Goal: Information Seeking & Learning: Learn about a topic

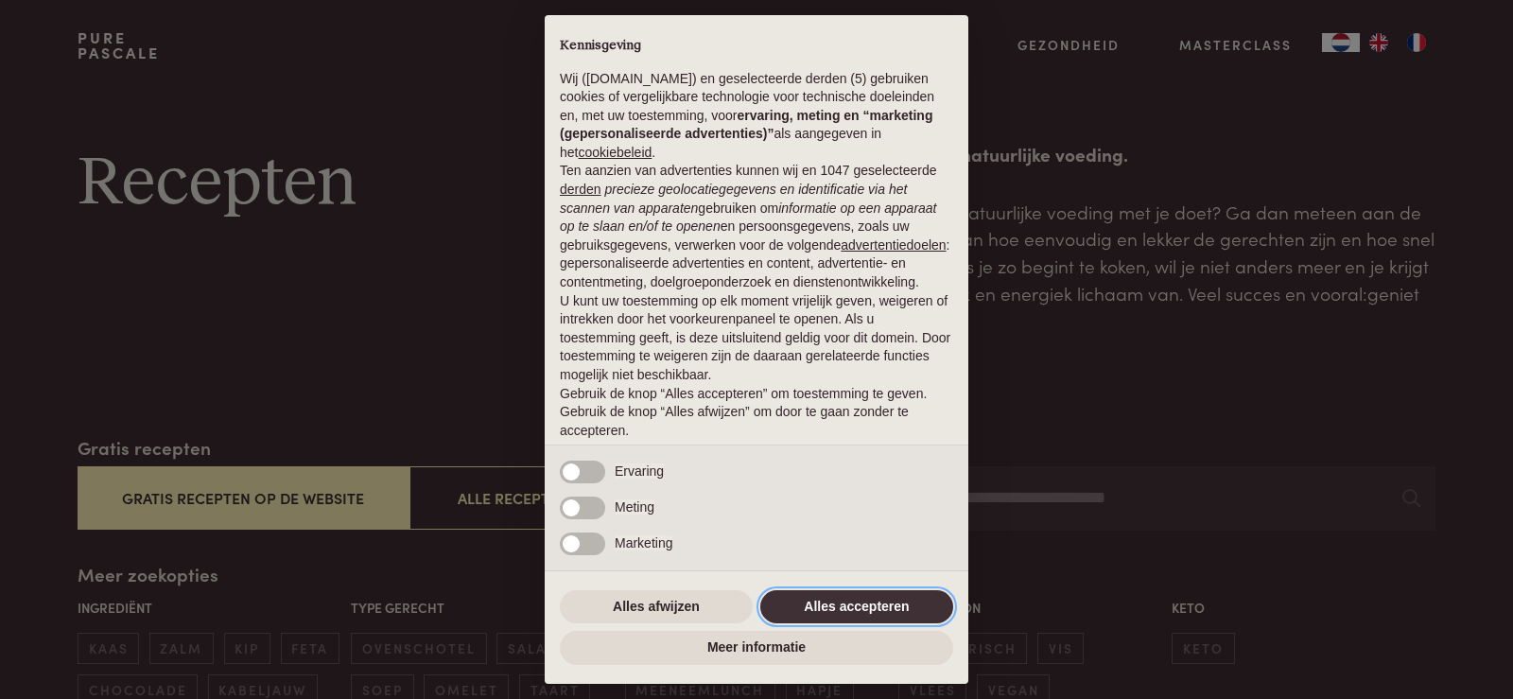
click at [841, 597] on button "Alles accepteren" at bounding box center [856, 607] width 193 height 34
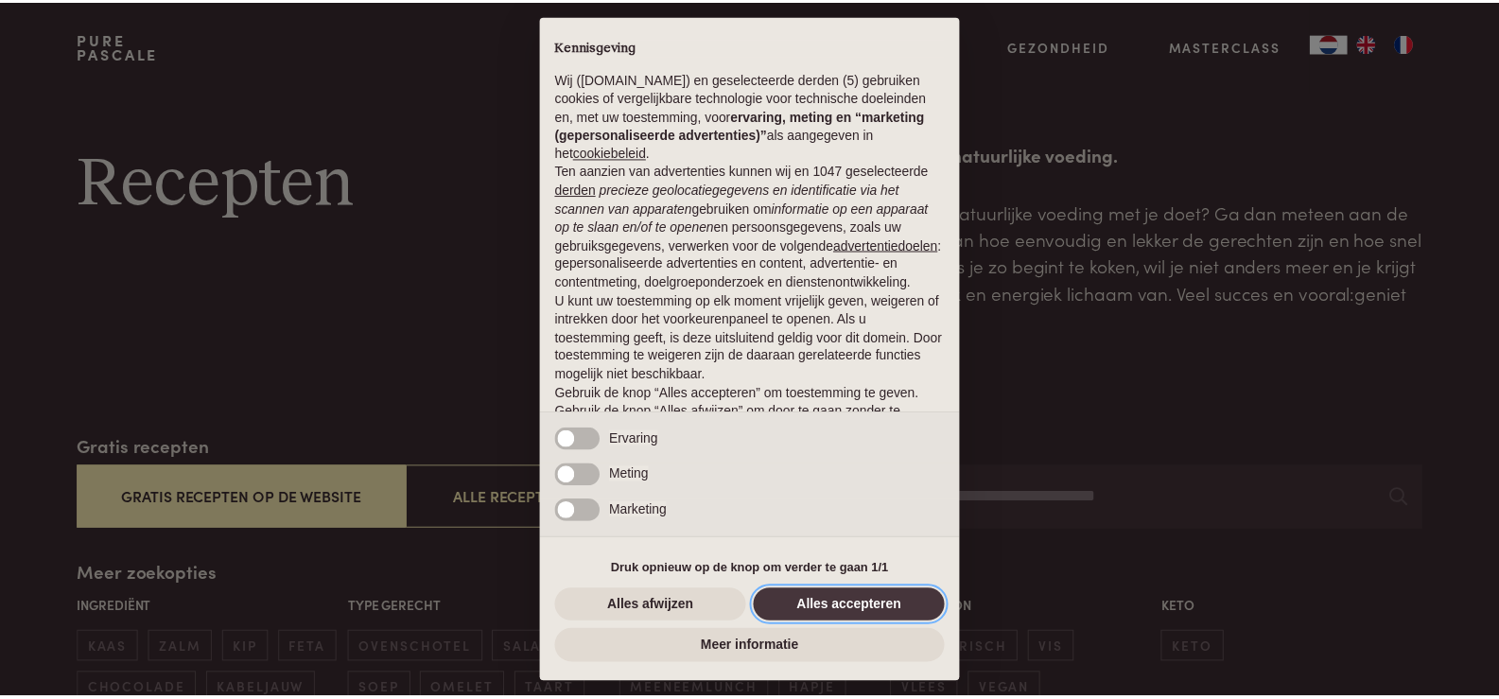
scroll to position [61, 0]
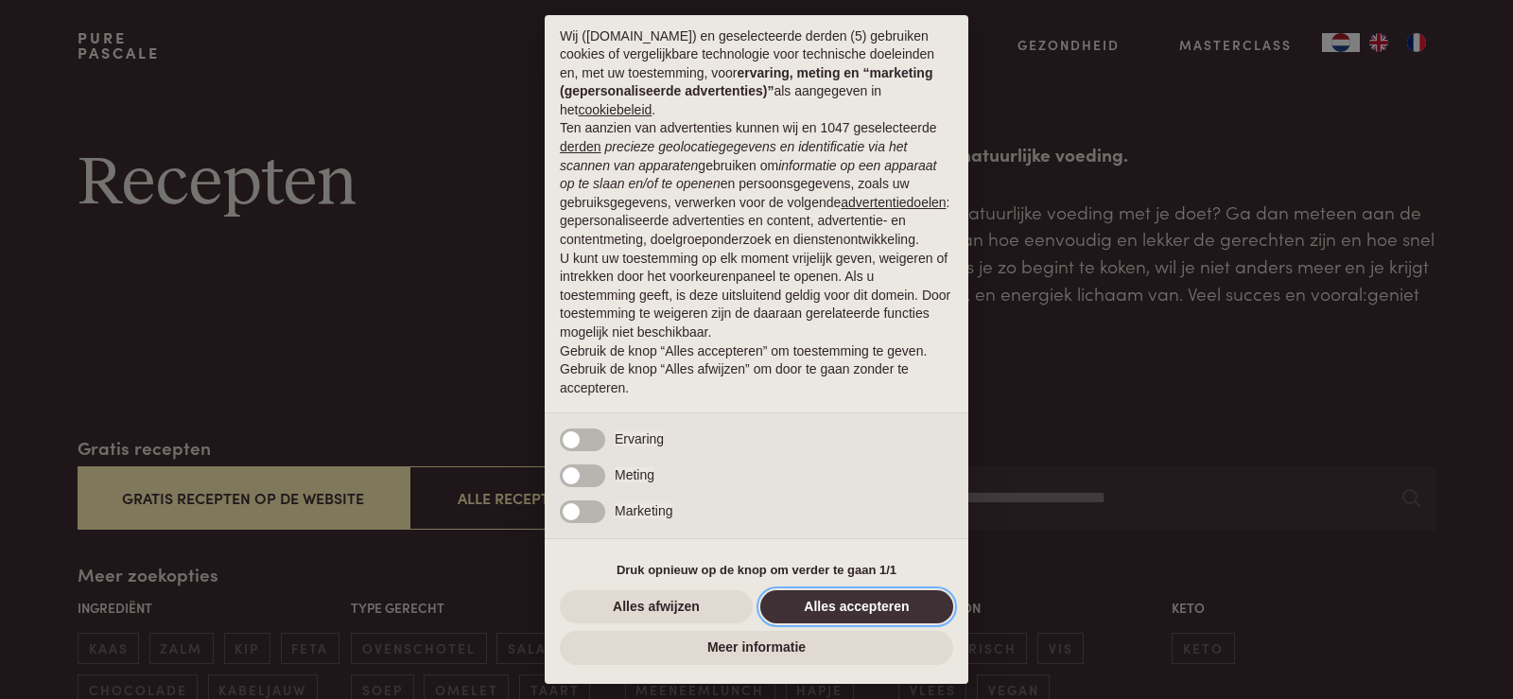
click at [877, 615] on button "Alles accepteren" at bounding box center [856, 607] width 193 height 34
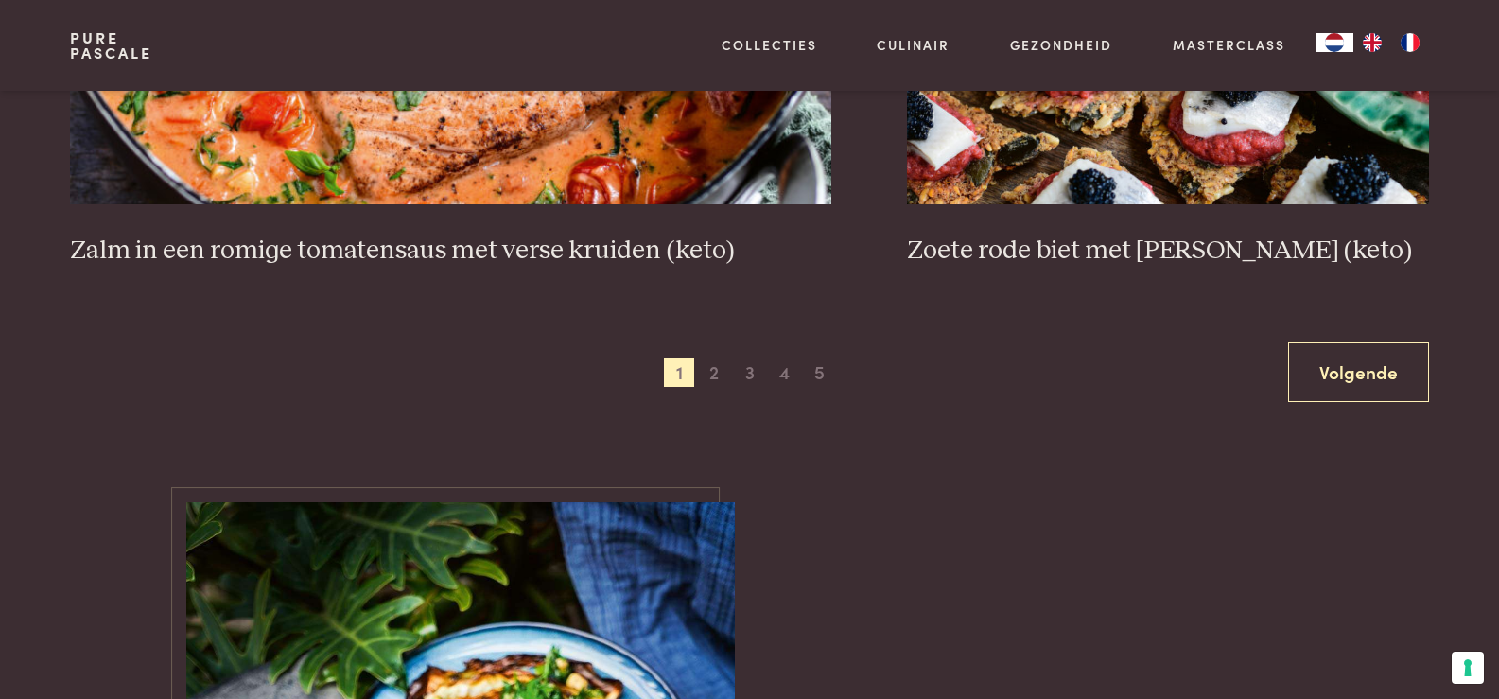
scroll to position [3745, 0]
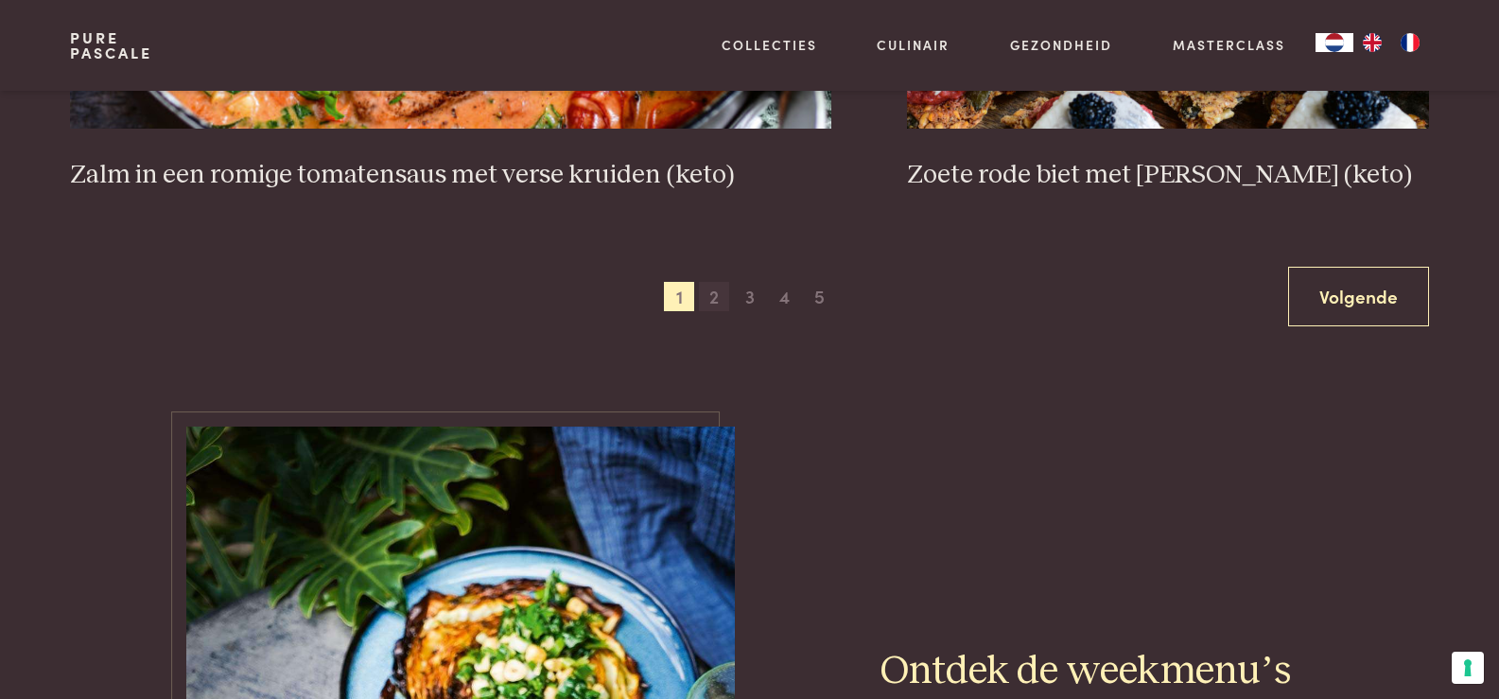
click at [715, 293] on span "2" at bounding box center [714, 297] width 30 height 30
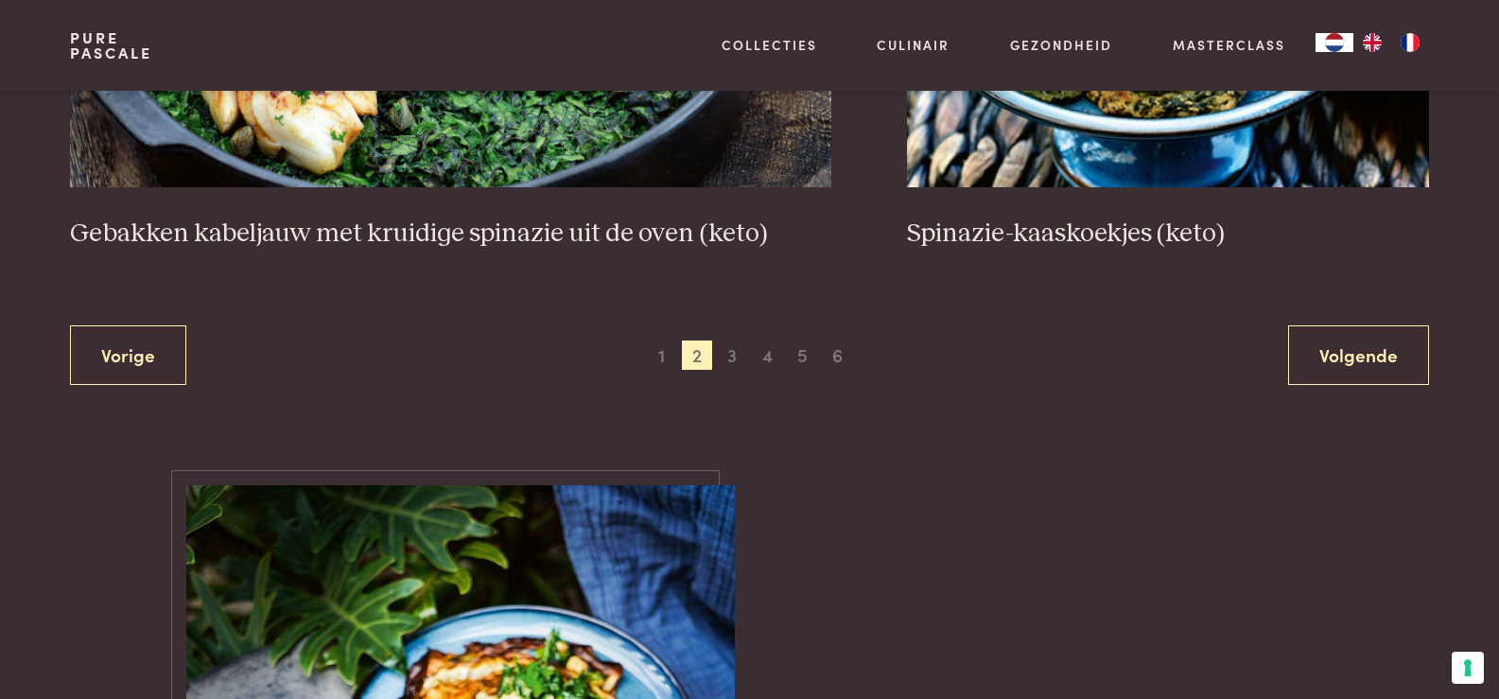
scroll to position [3724, 0]
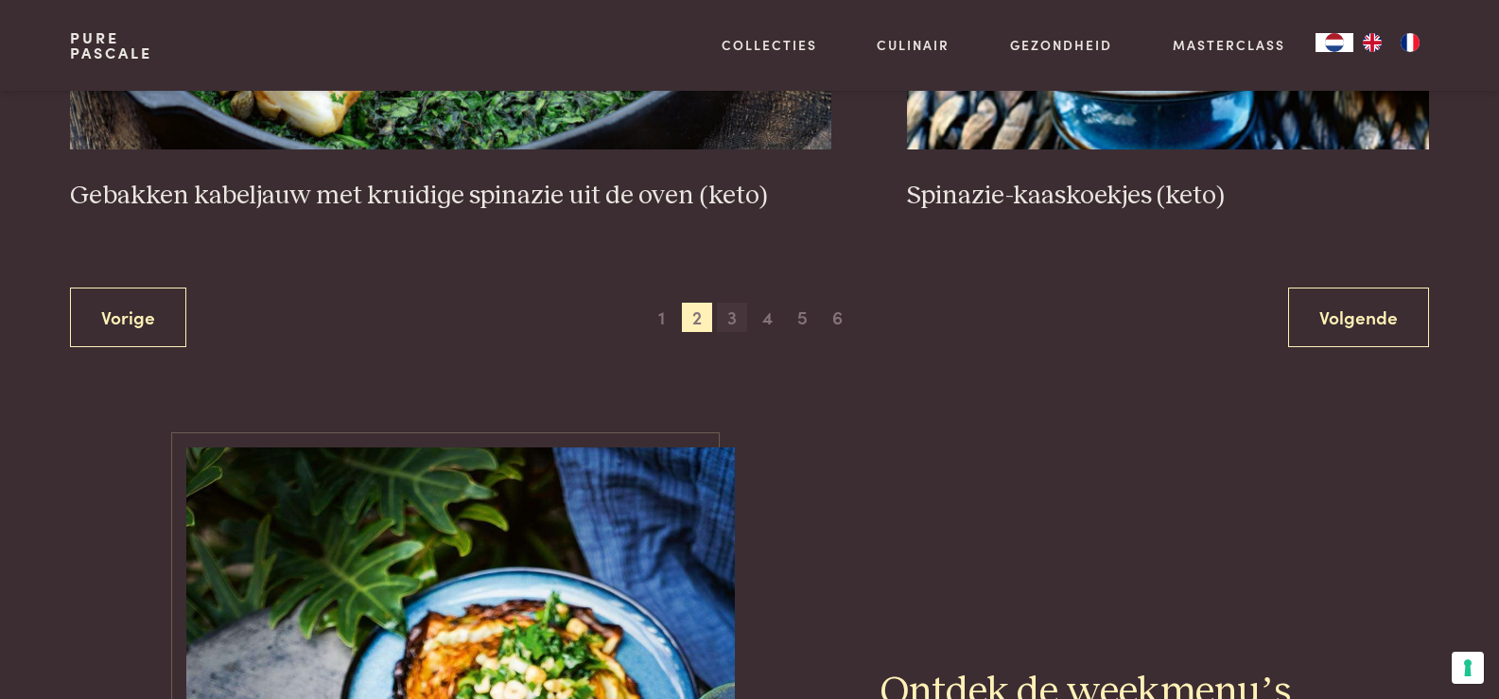
click at [731, 311] on span "3" at bounding box center [732, 318] width 30 height 30
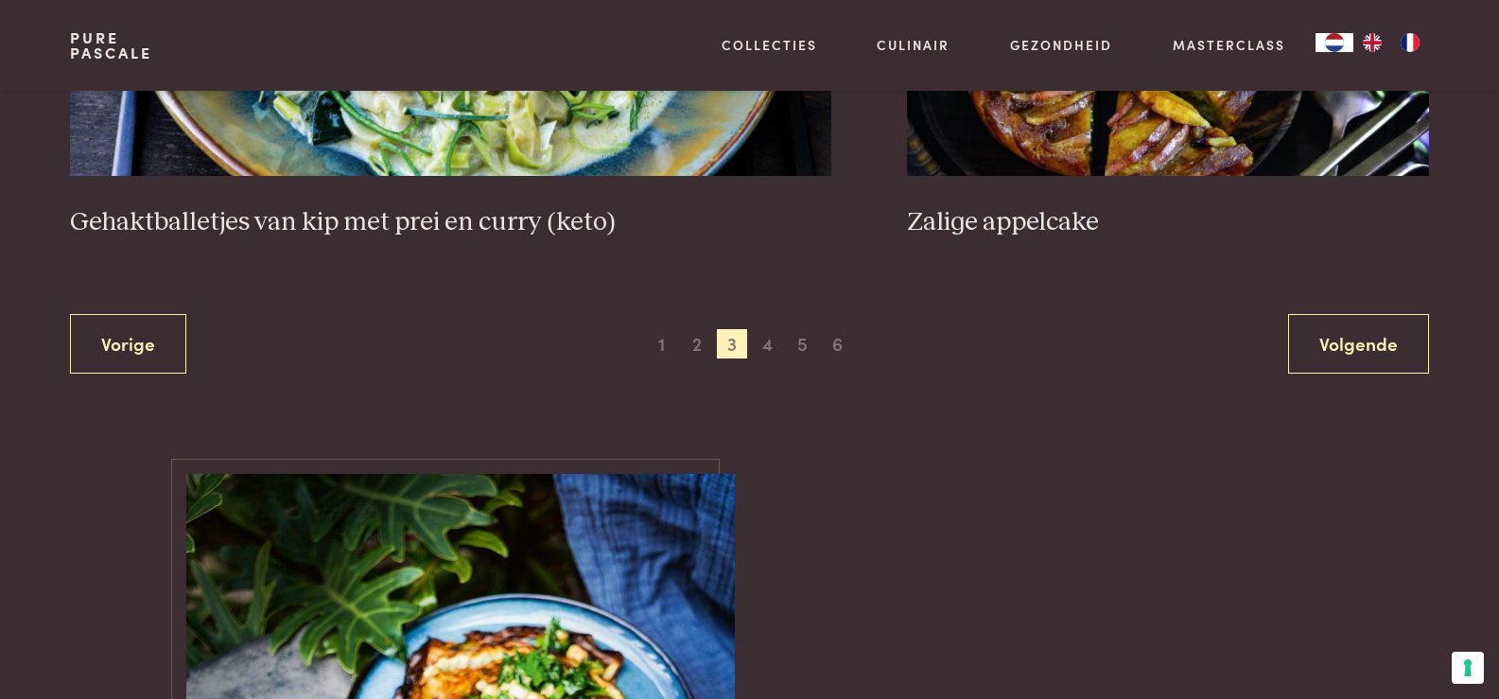
scroll to position [3787, 0]
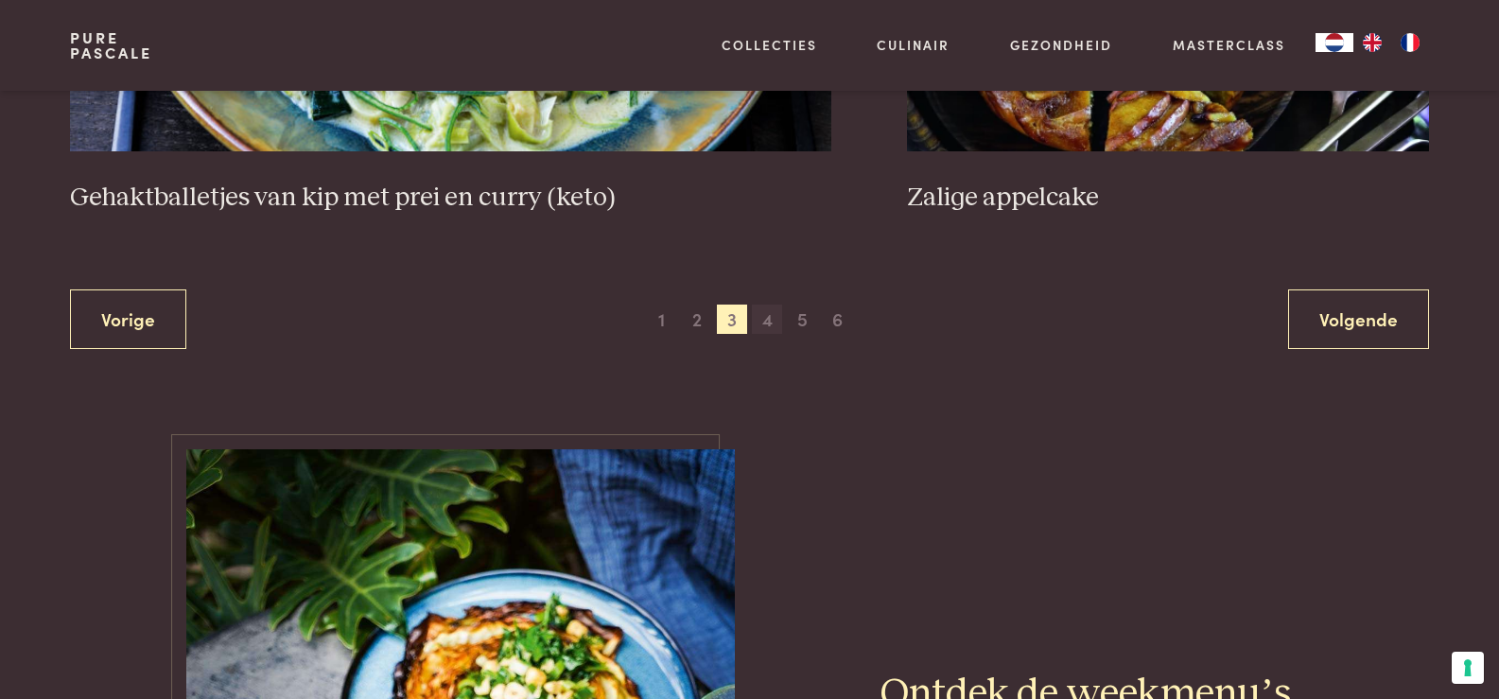
click at [765, 322] on span "4" at bounding box center [767, 320] width 30 height 30
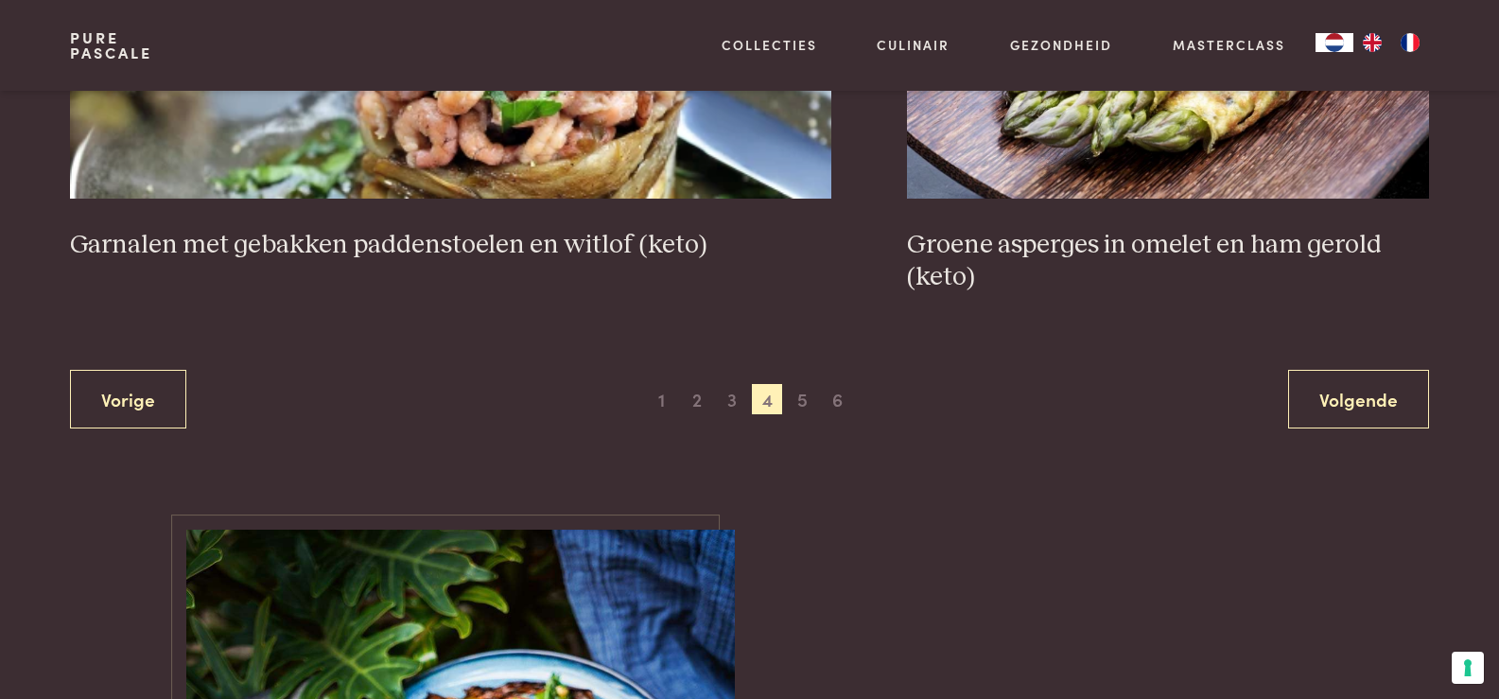
scroll to position [3763, 0]
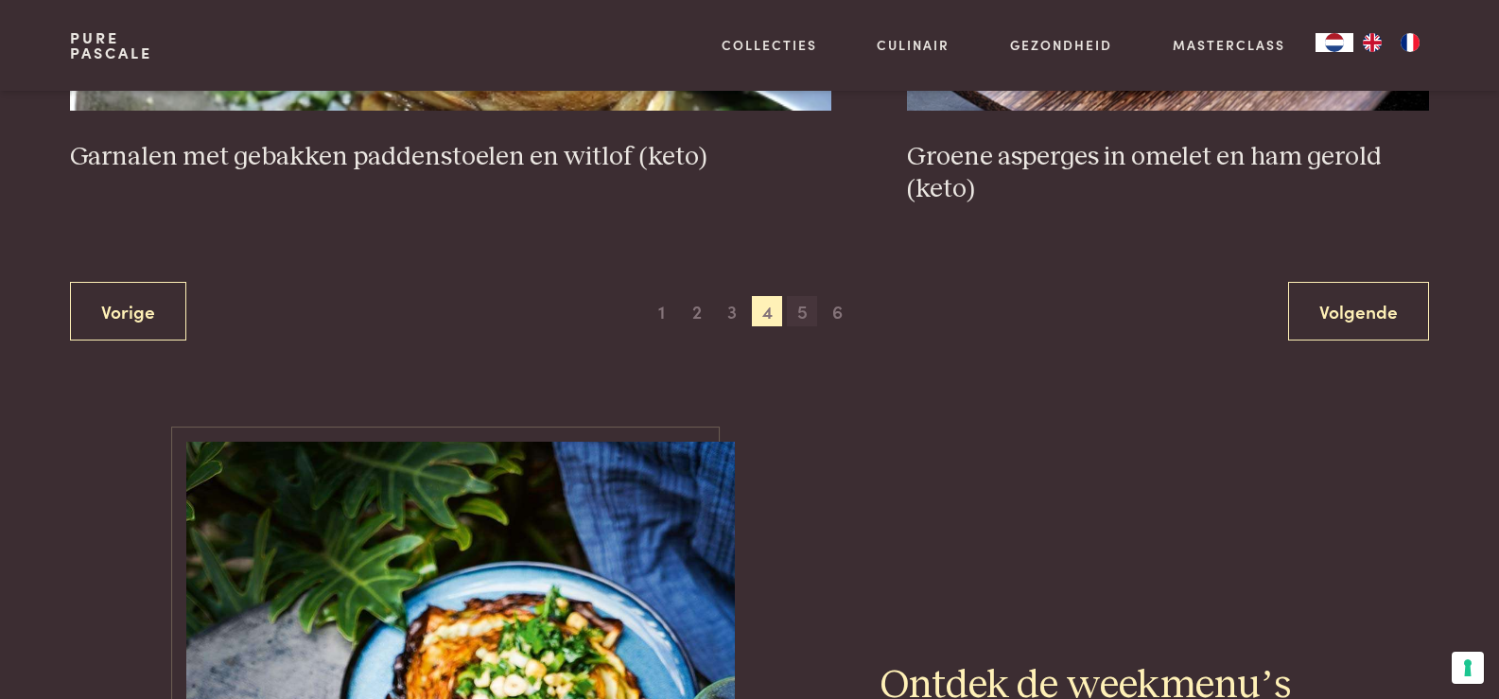
click at [797, 315] on span "5" at bounding box center [802, 311] width 30 height 30
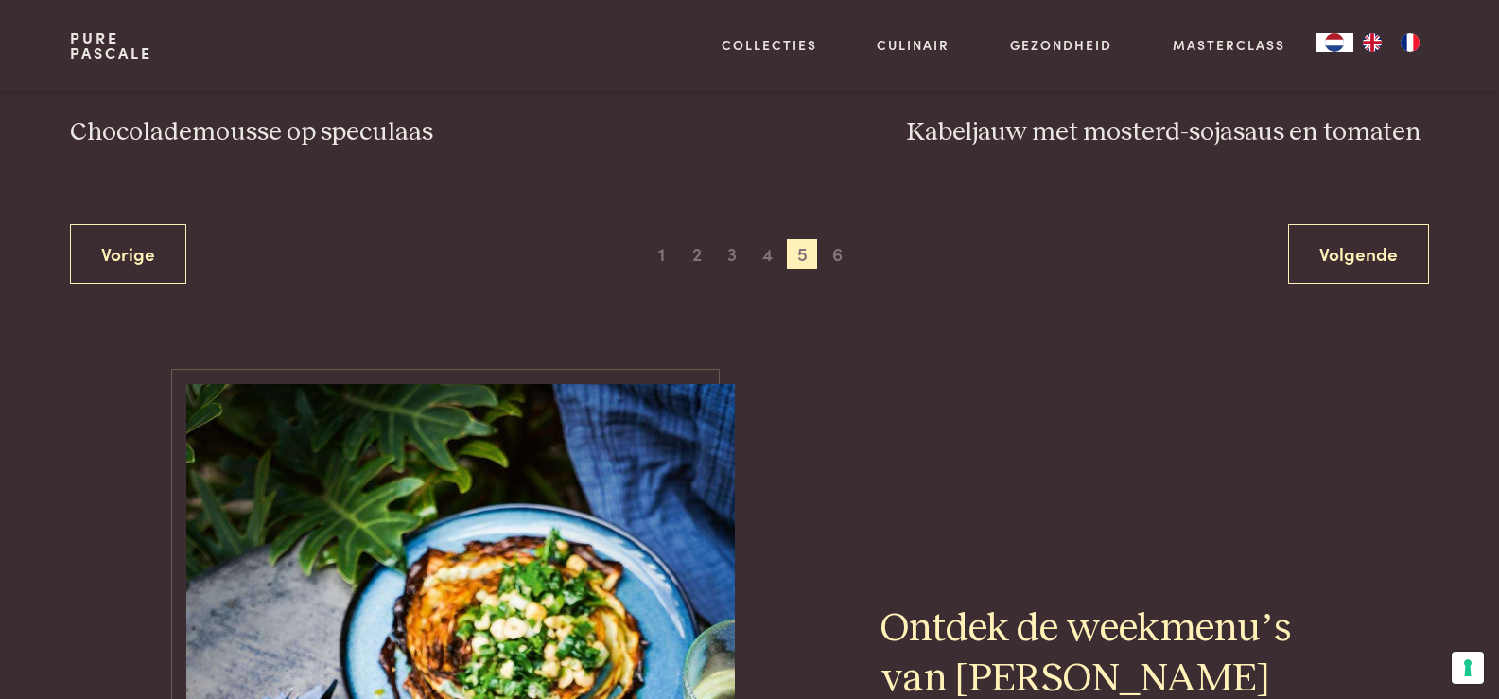
scroll to position [3851, 0]
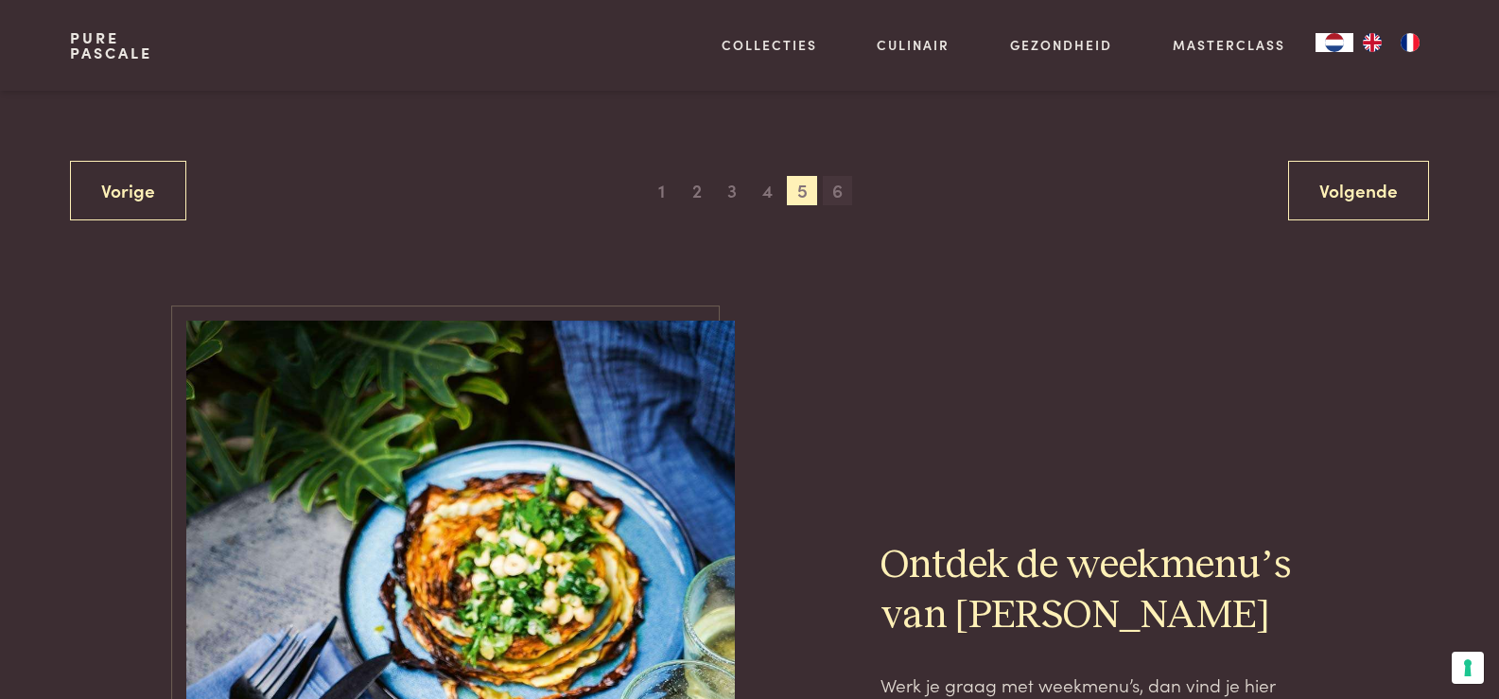
click at [836, 191] on span "6" at bounding box center [838, 191] width 30 height 30
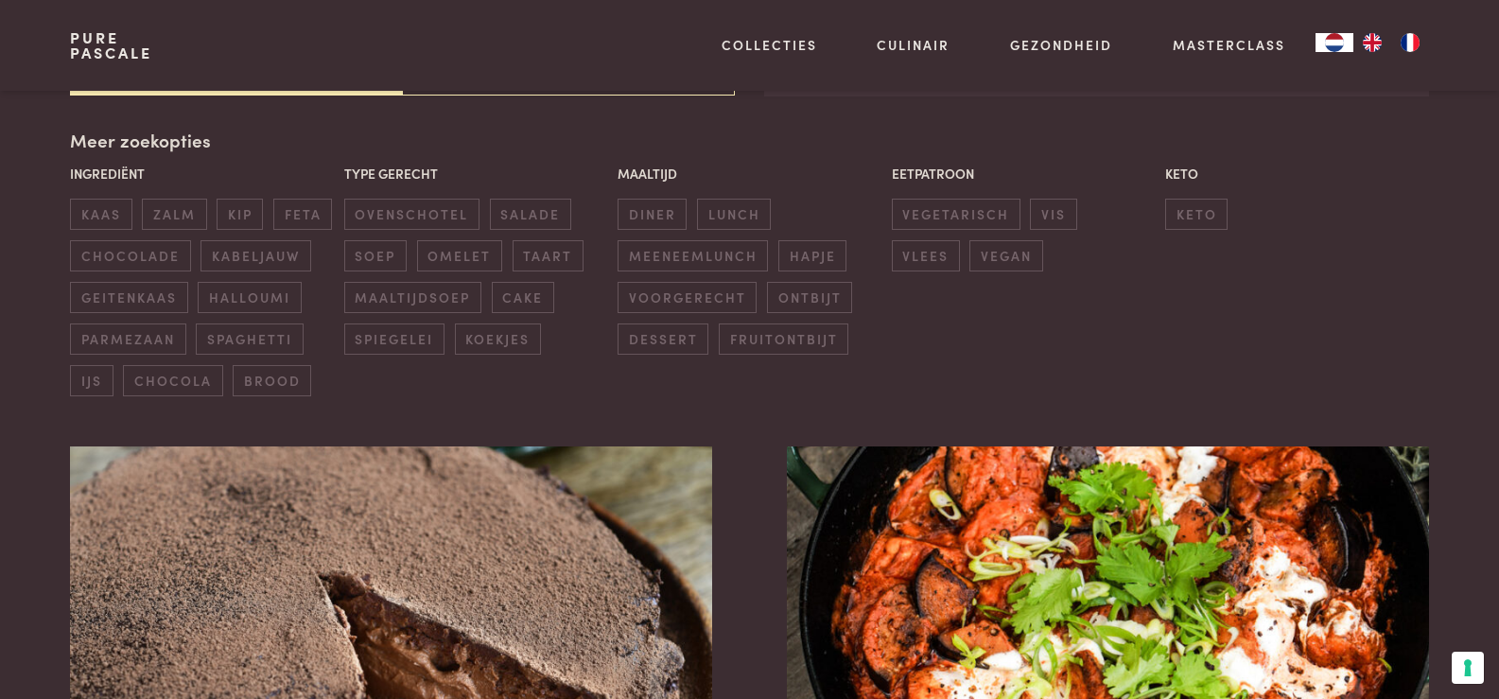
scroll to position [1045, 0]
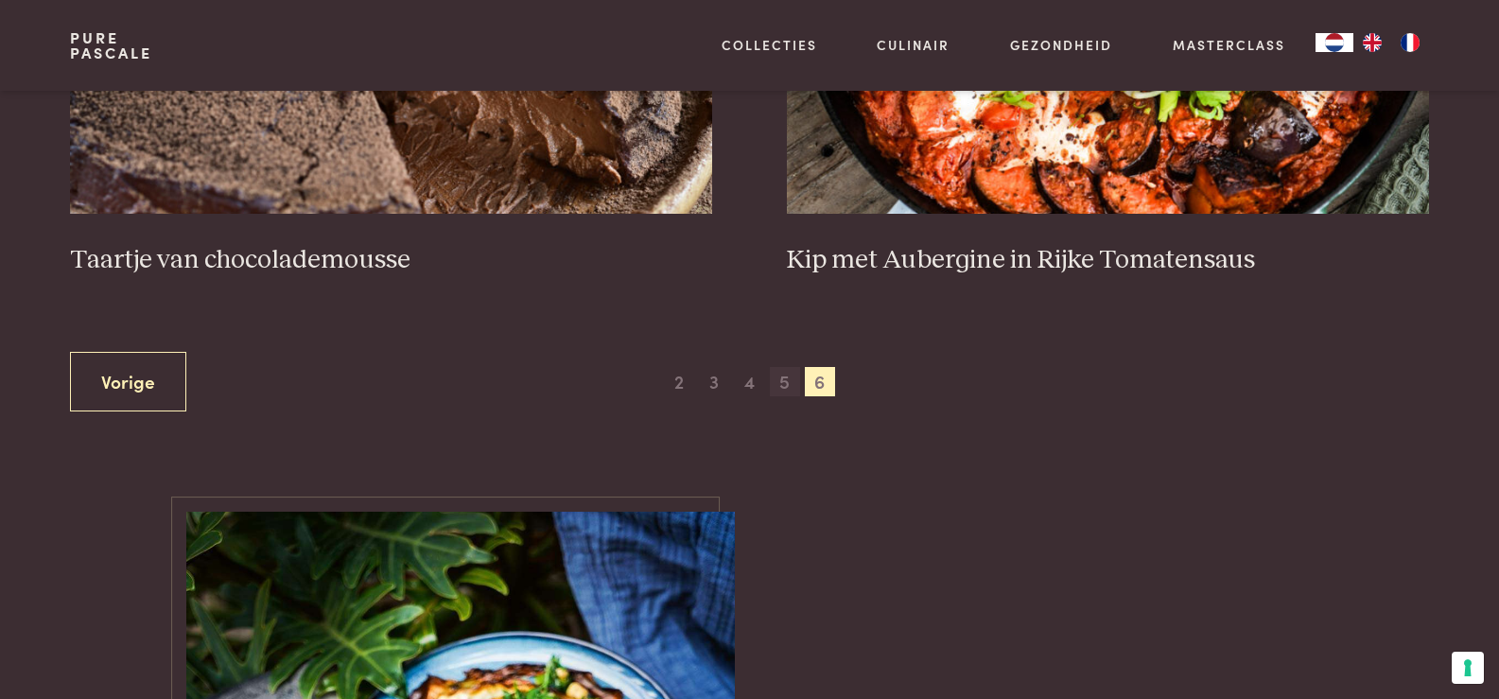
click at [785, 389] on span "5" at bounding box center [785, 382] width 30 height 30
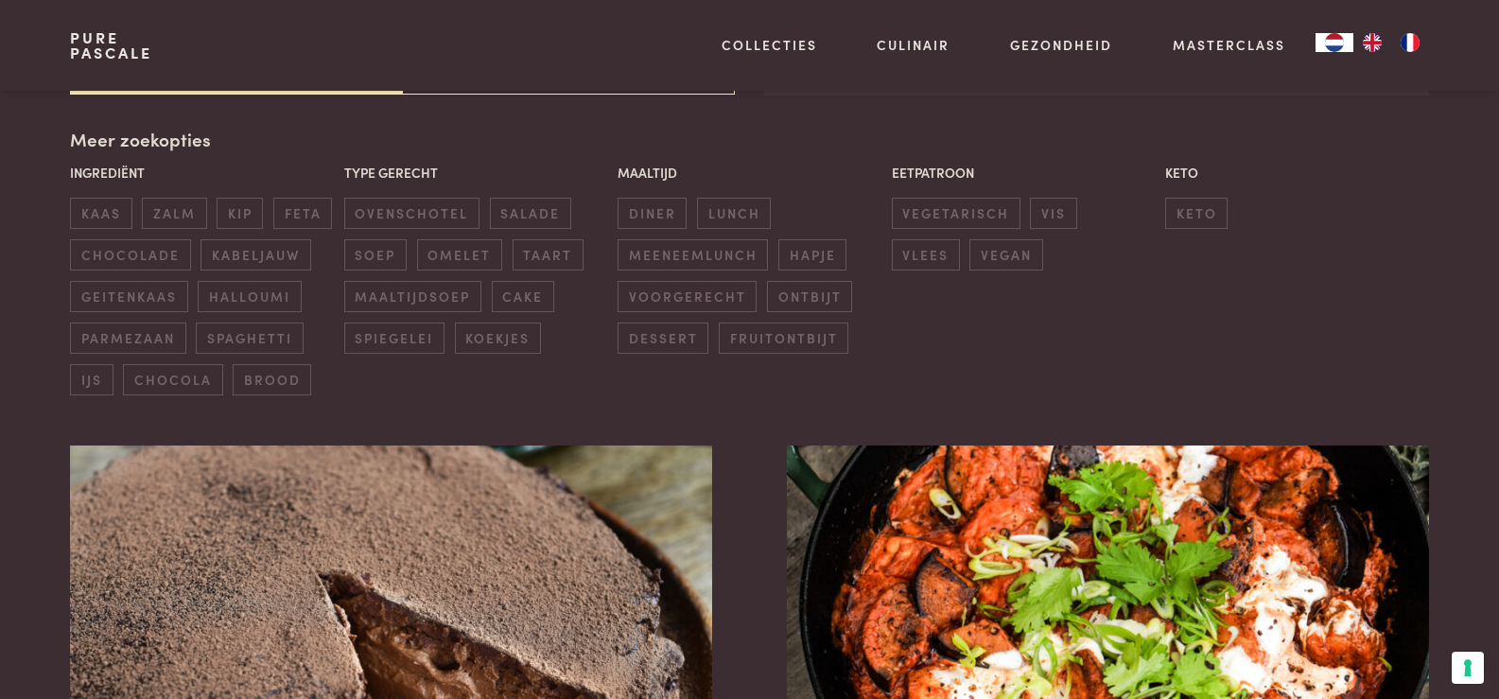
scroll to position [434, 0]
click at [925, 209] on span "vegetarisch" at bounding box center [956, 214] width 129 height 31
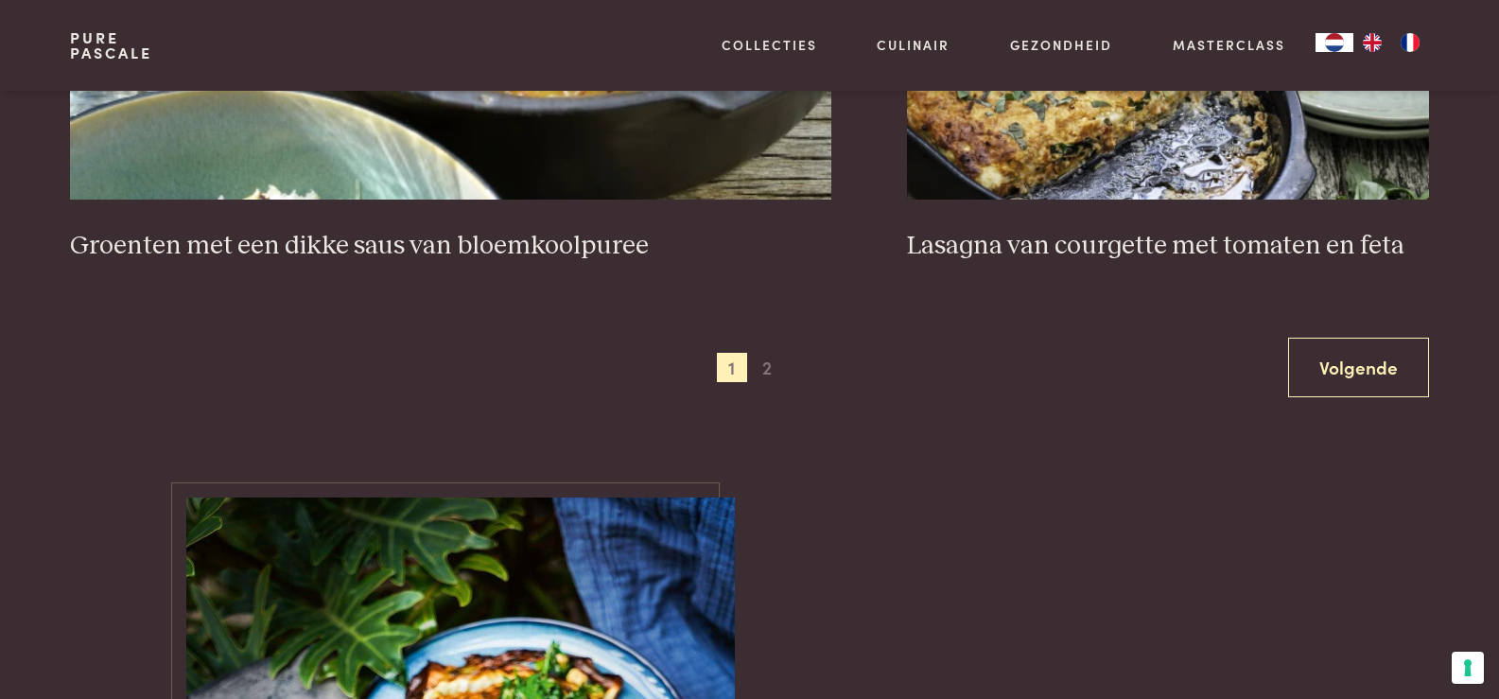
scroll to position [3737, 0]
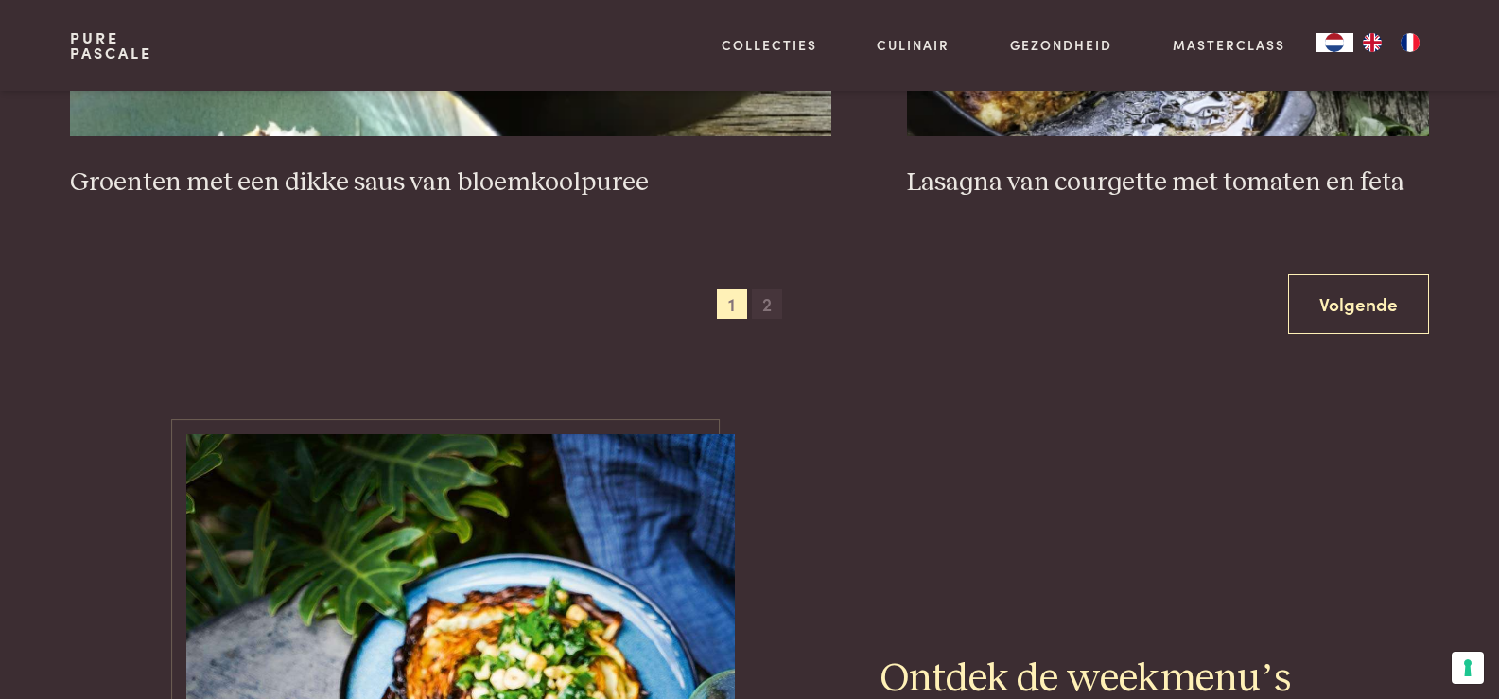
click at [767, 304] on span "2" at bounding box center [767, 304] width 30 height 30
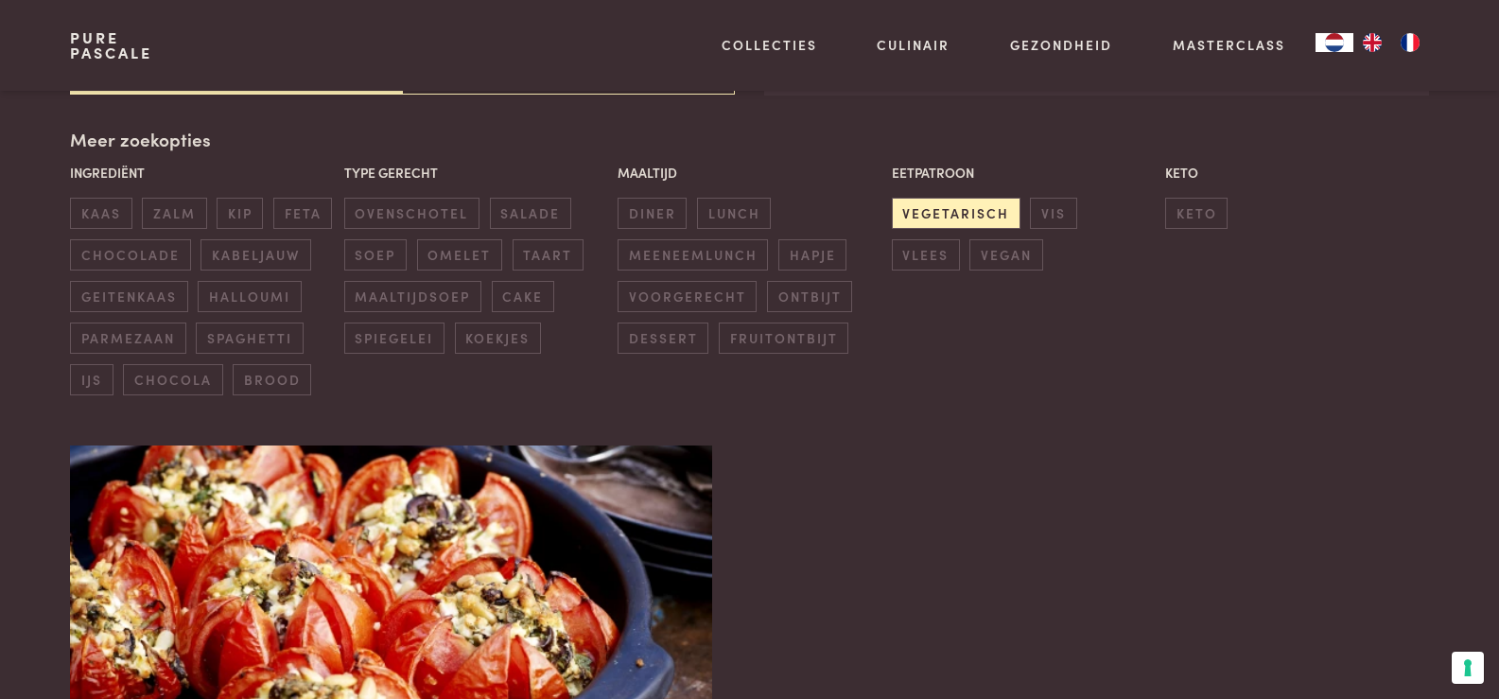
scroll to position [434, 0]
click at [434, 531] on img at bounding box center [390, 635] width 641 height 378
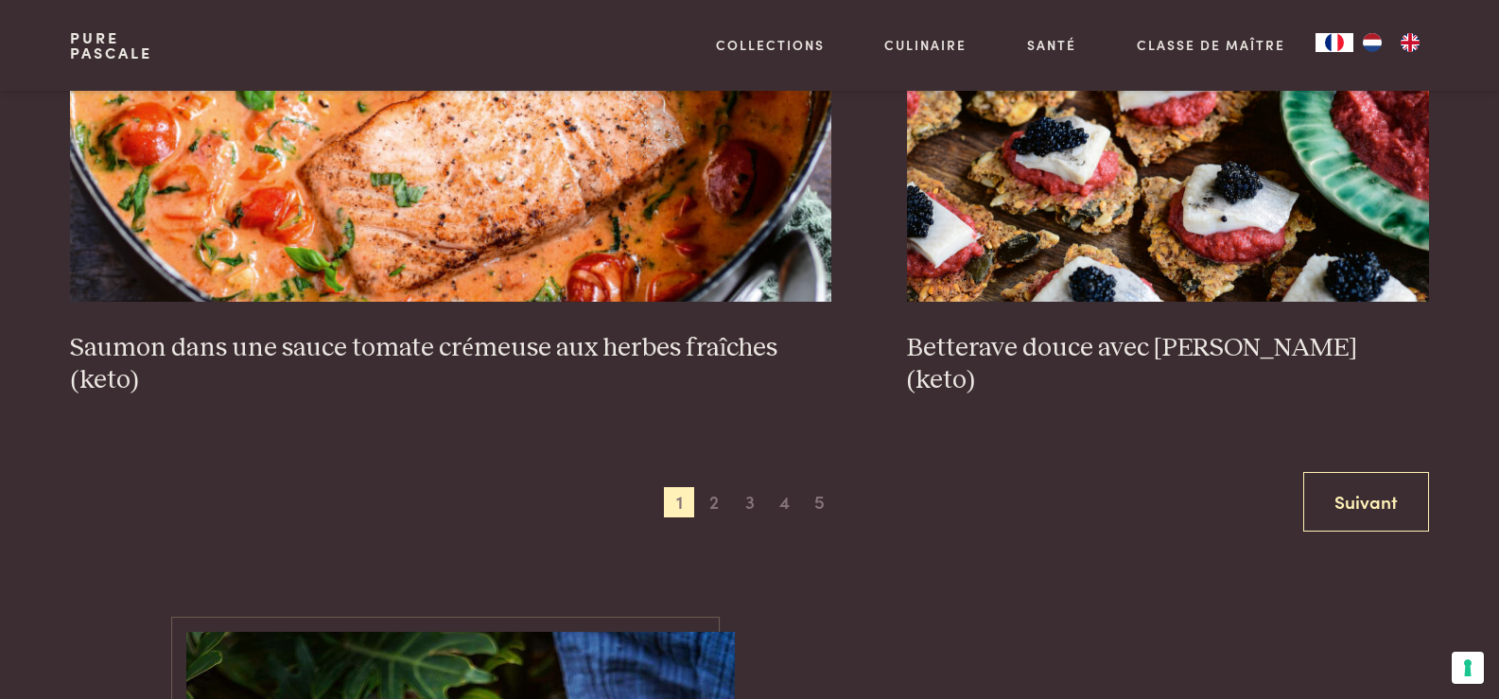
scroll to position [3745, 0]
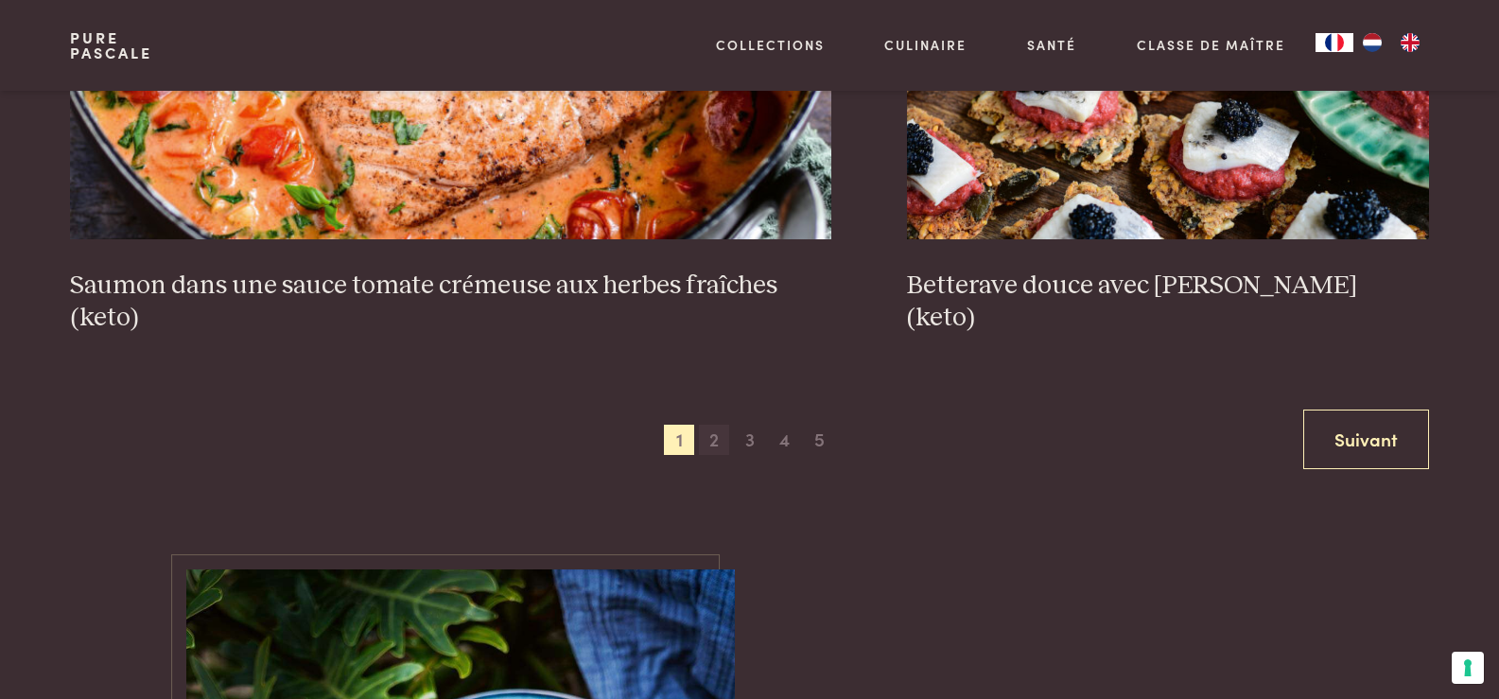
click at [720, 443] on span "2" at bounding box center [714, 440] width 30 height 30
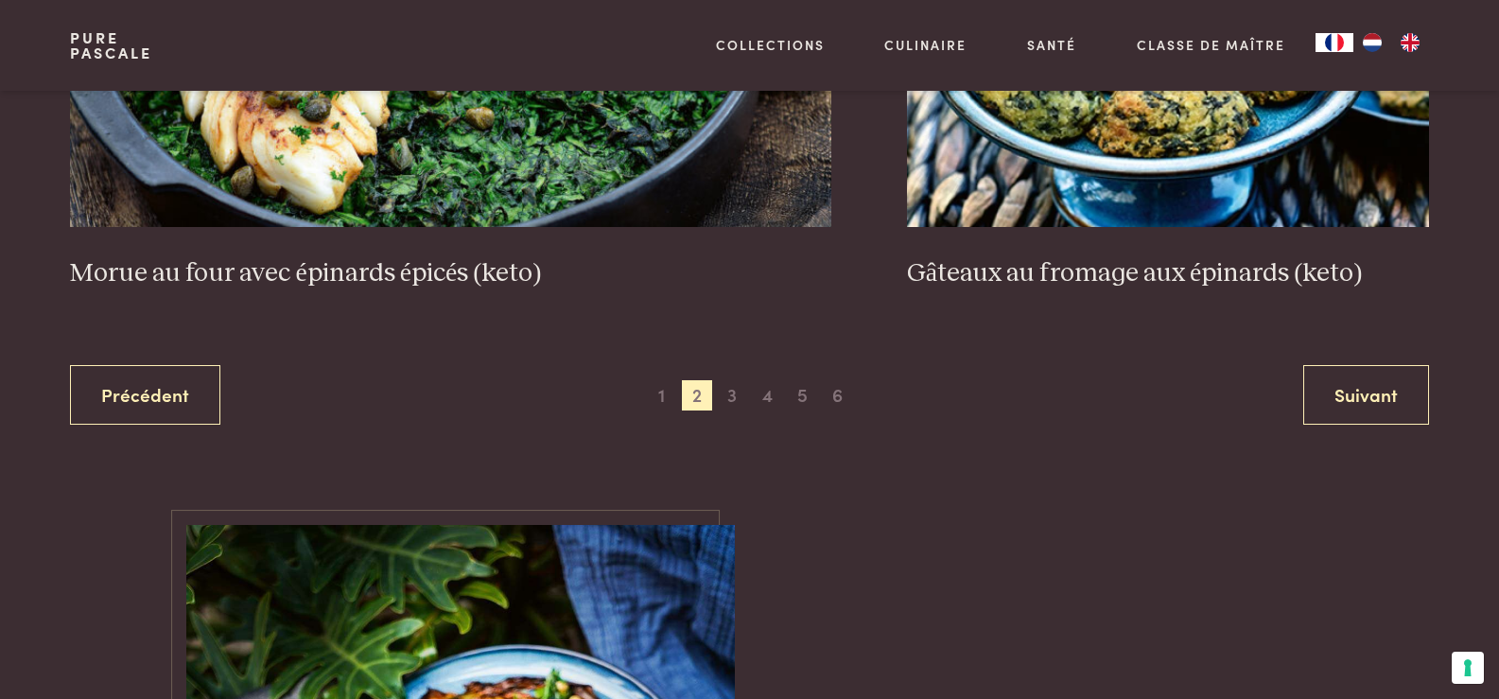
scroll to position [3839, 0]
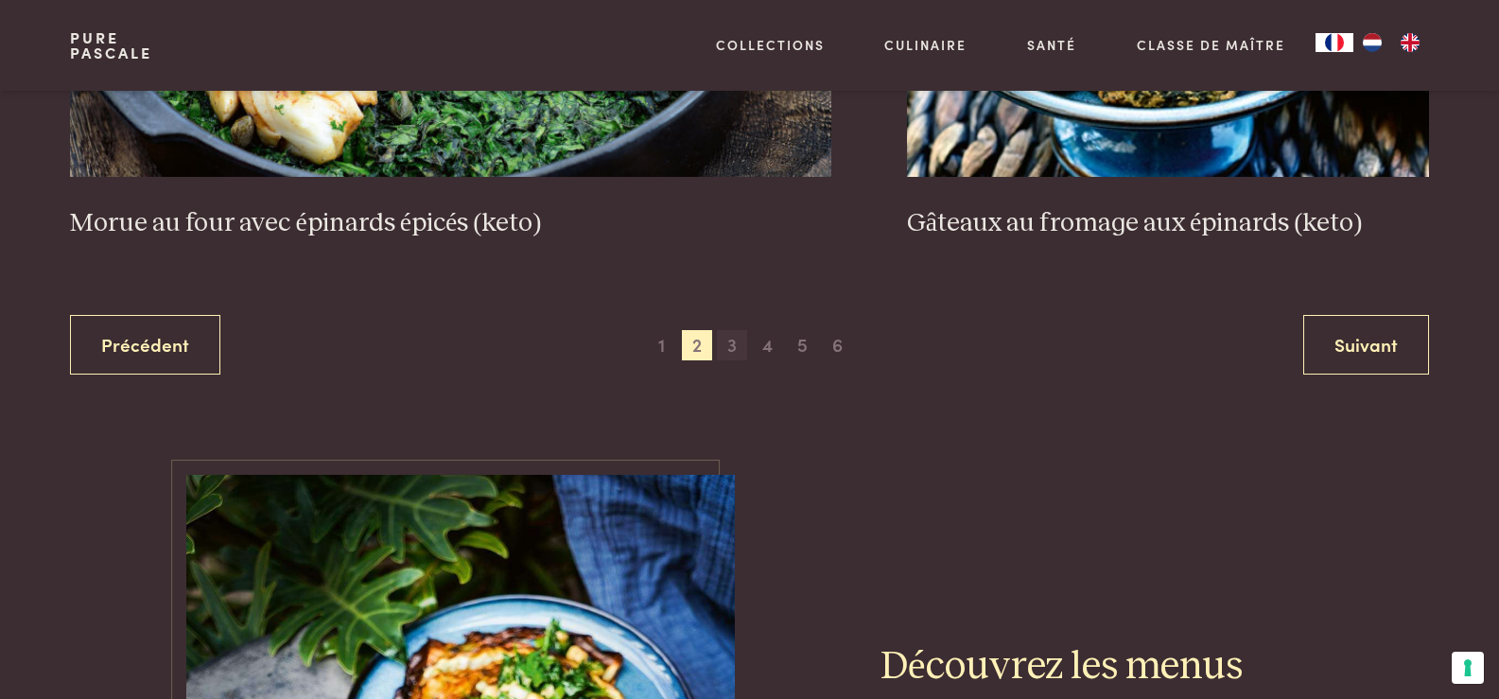
click at [735, 347] on span "3" at bounding box center [732, 345] width 30 height 30
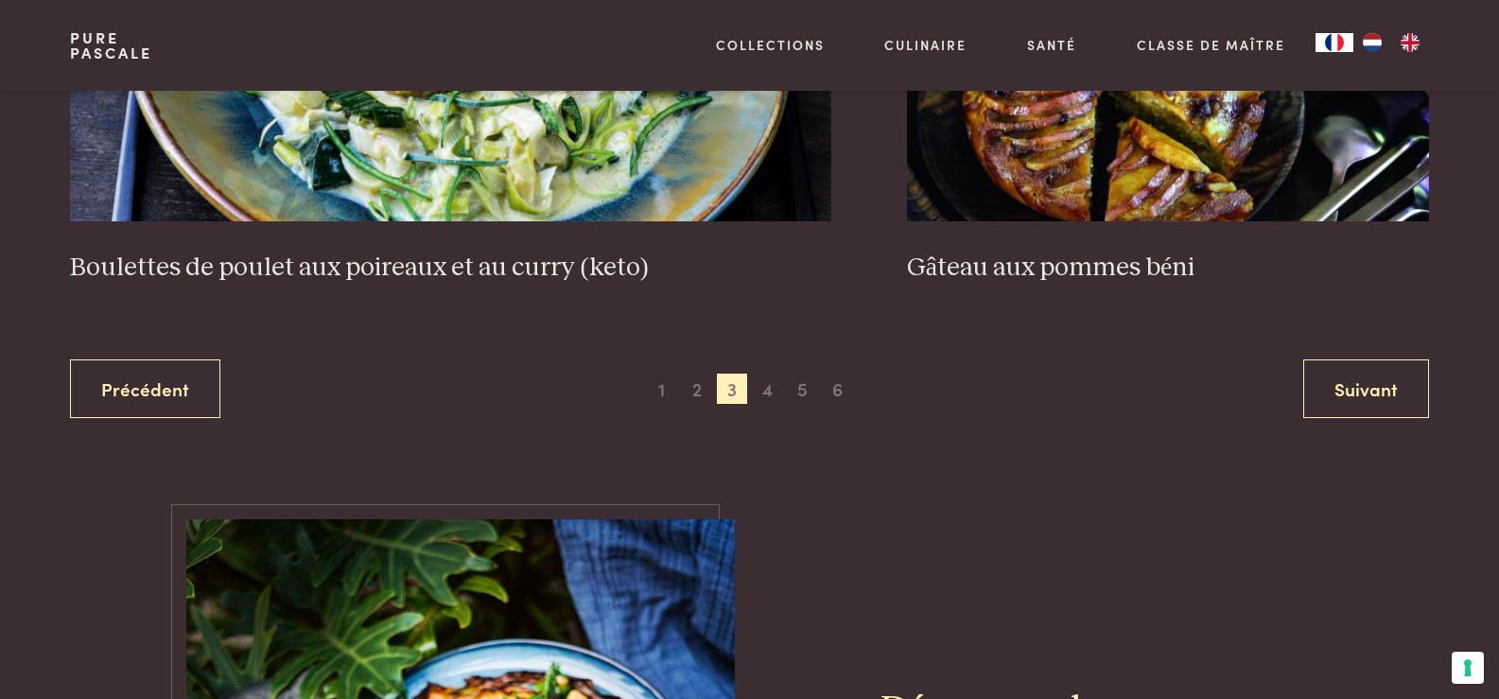
scroll to position [3891, 0]
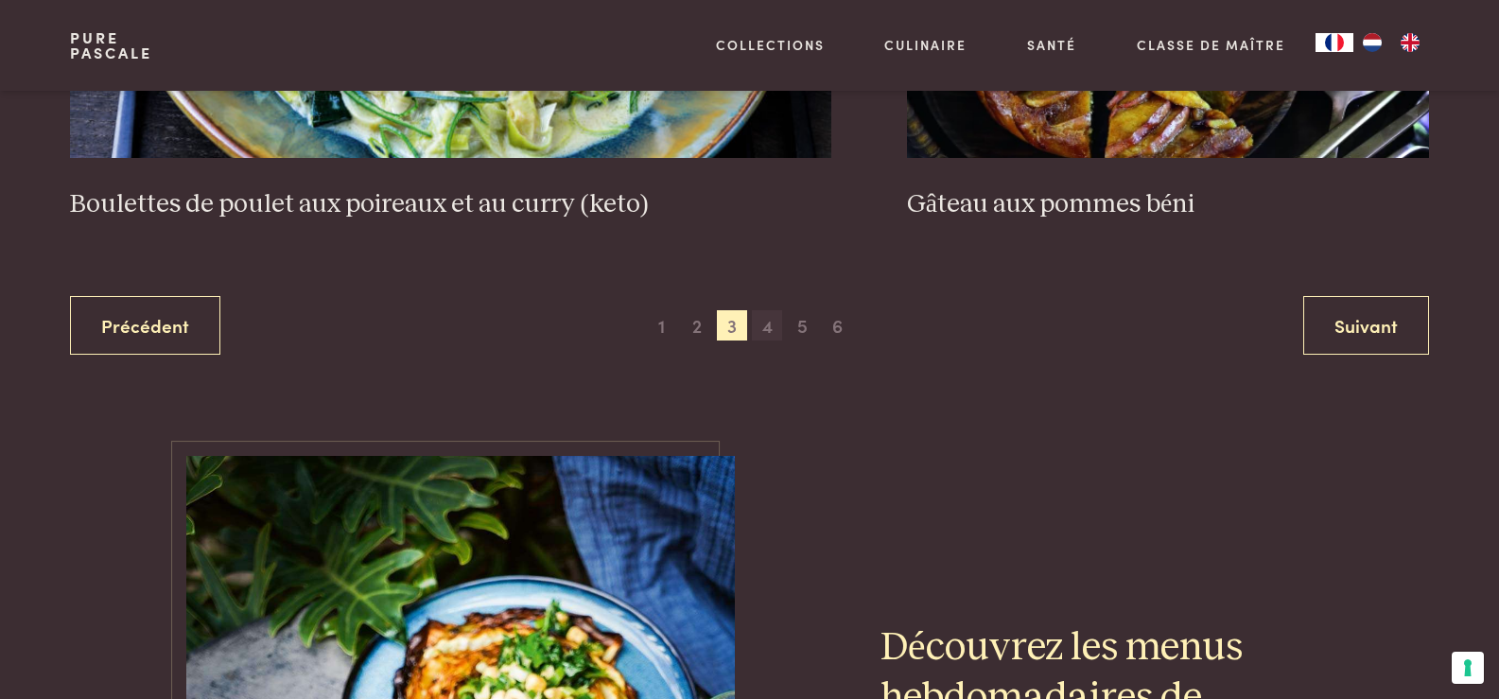
click at [778, 333] on span "4" at bounding box center [767, 325] width 30 height 30
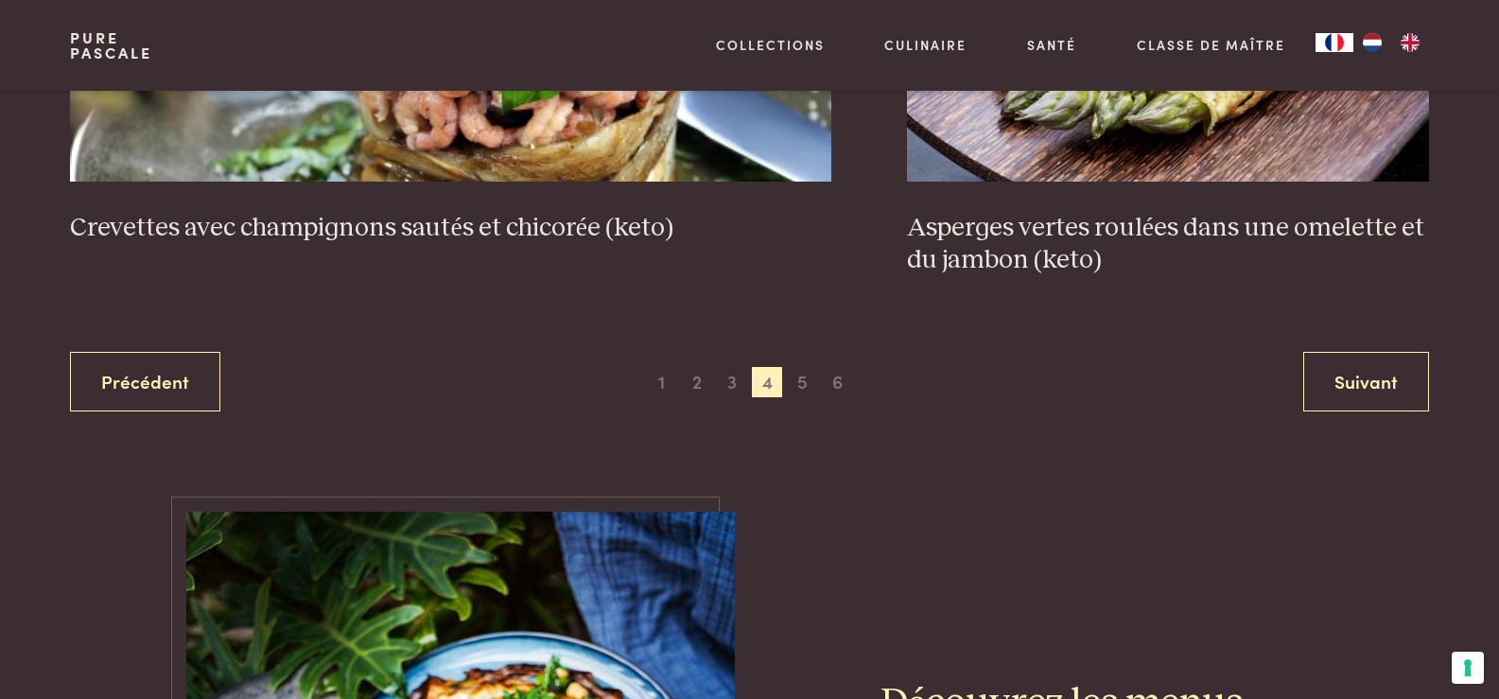
scroll to position [3840, 0]
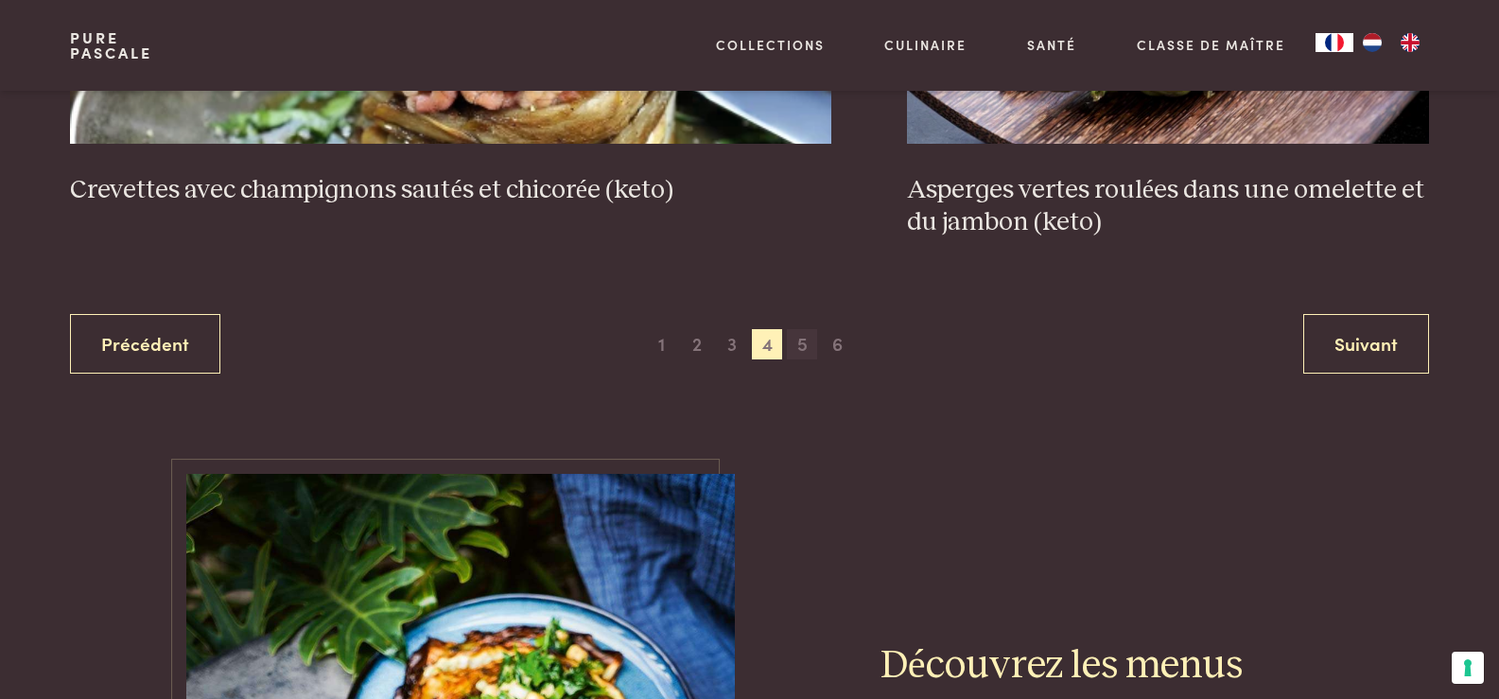
click at [794, 348] on span "5" at bounding box center [802, 344] width 30 height 30
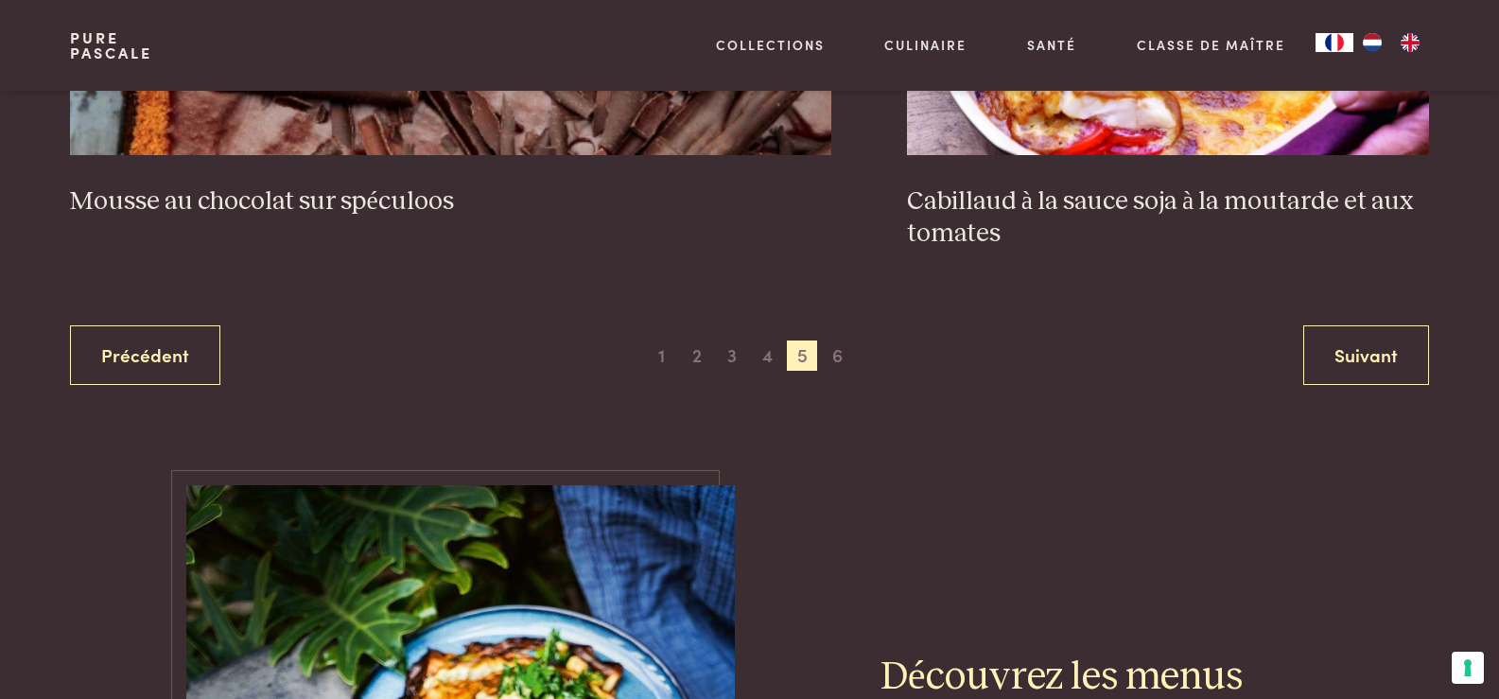
scroll to position [3892, 0]
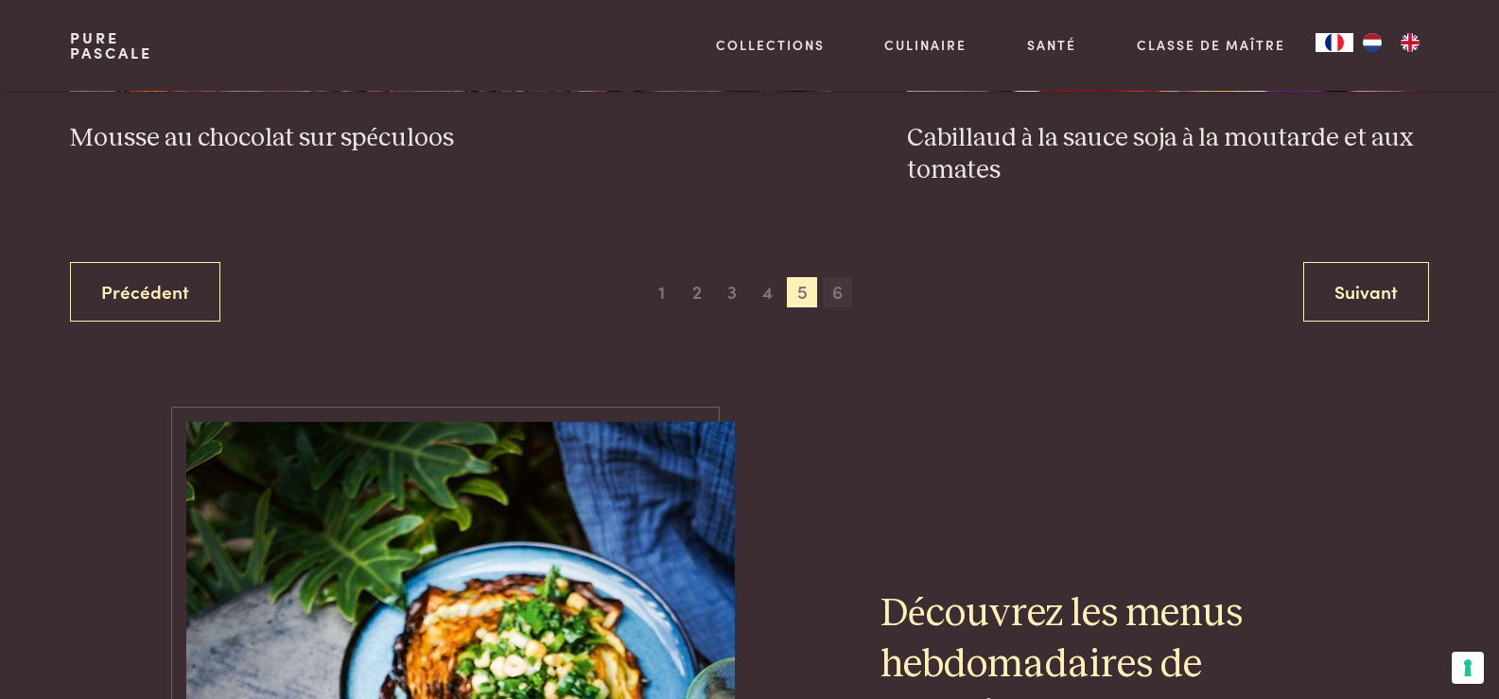
click at [835, 288] on span "6" at bounding box center [838, 292] width 30 height 30
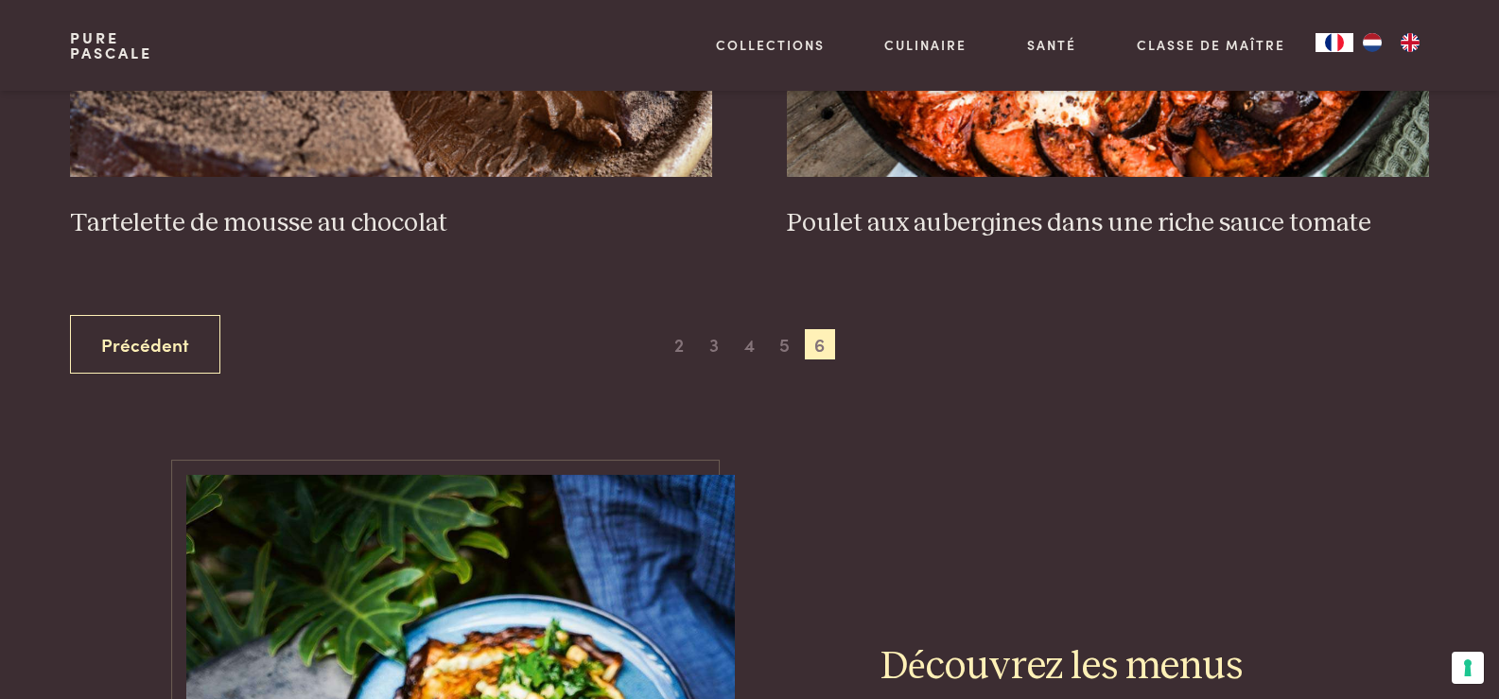
scroll to position [1230, 0]
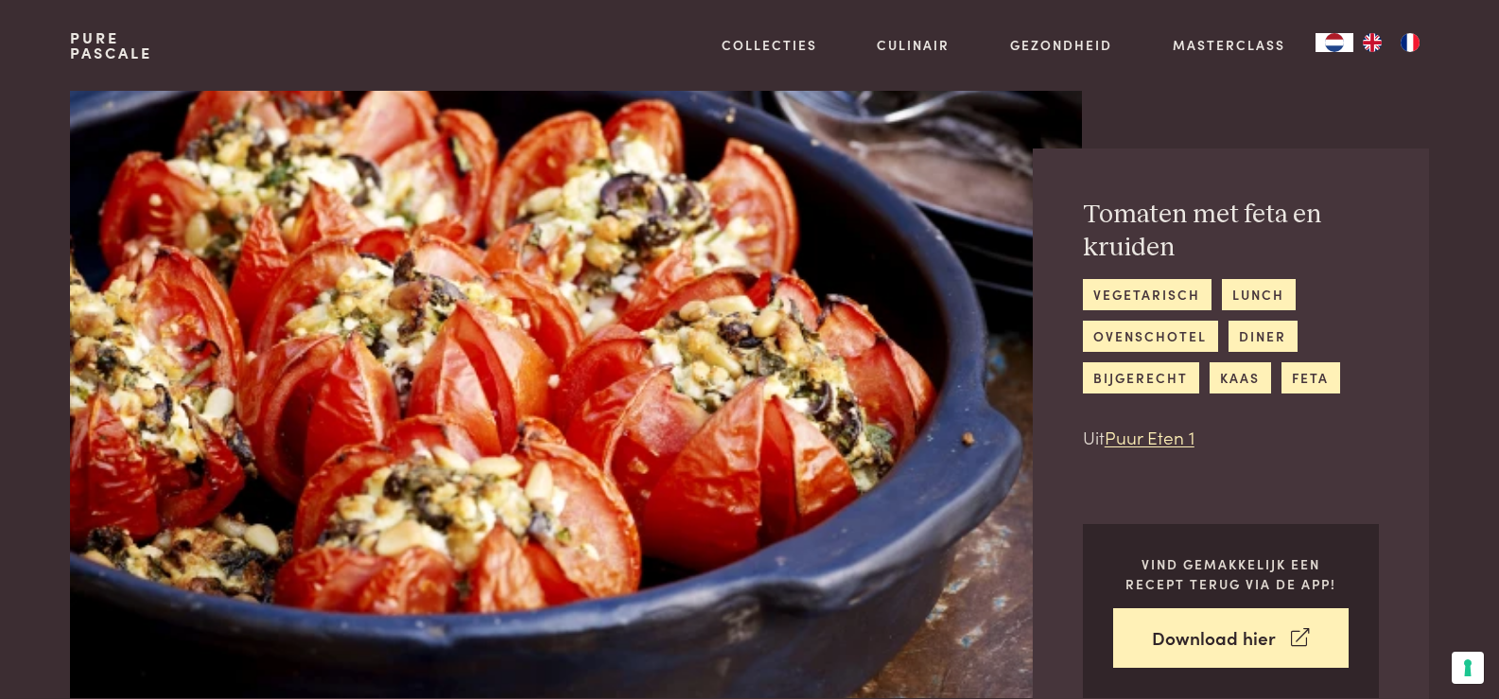
click at [639, 367] on img at bounding box center [575, 394] width 1011 height 607
click at [576, 475] on img at bounding box center [575, 394] width 1011 height 607
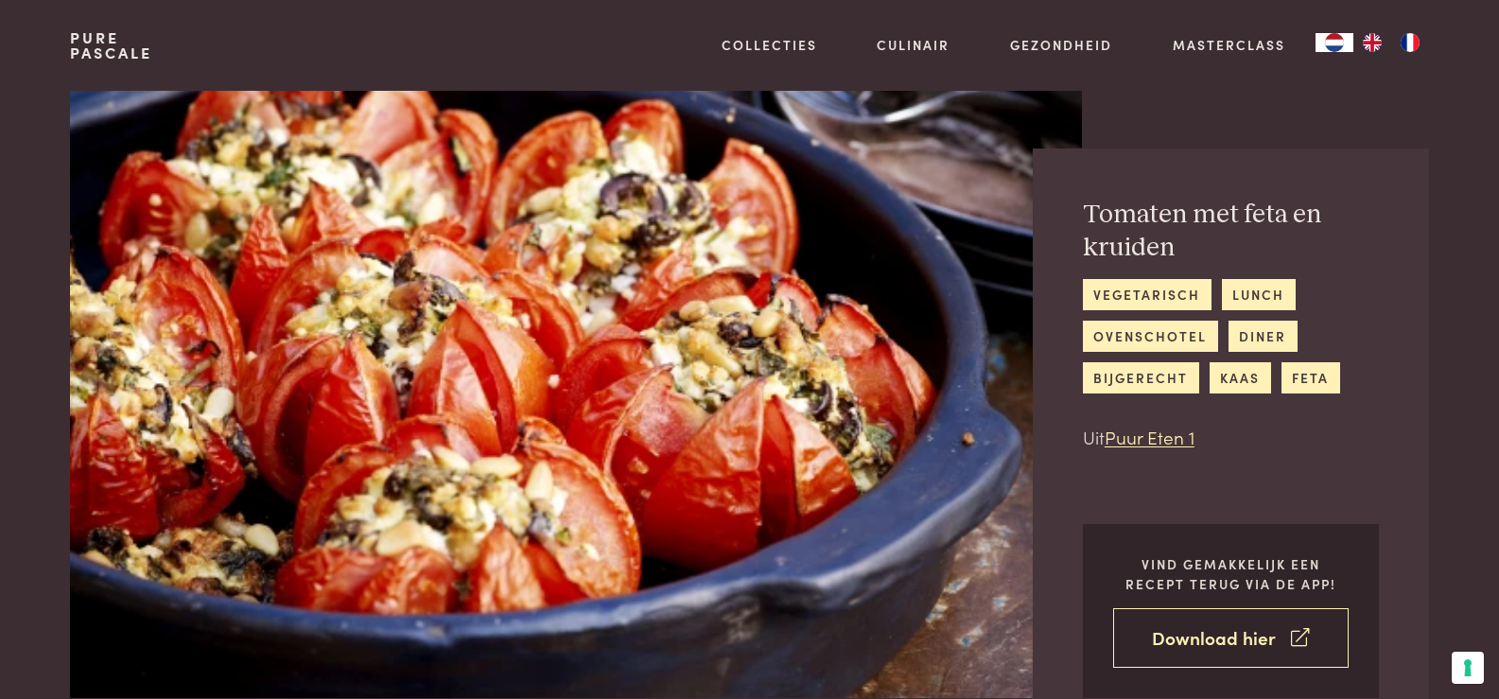
click at [1284, 645] on link "Download hier" at bounding box center [1230, 638] width 235 height 60
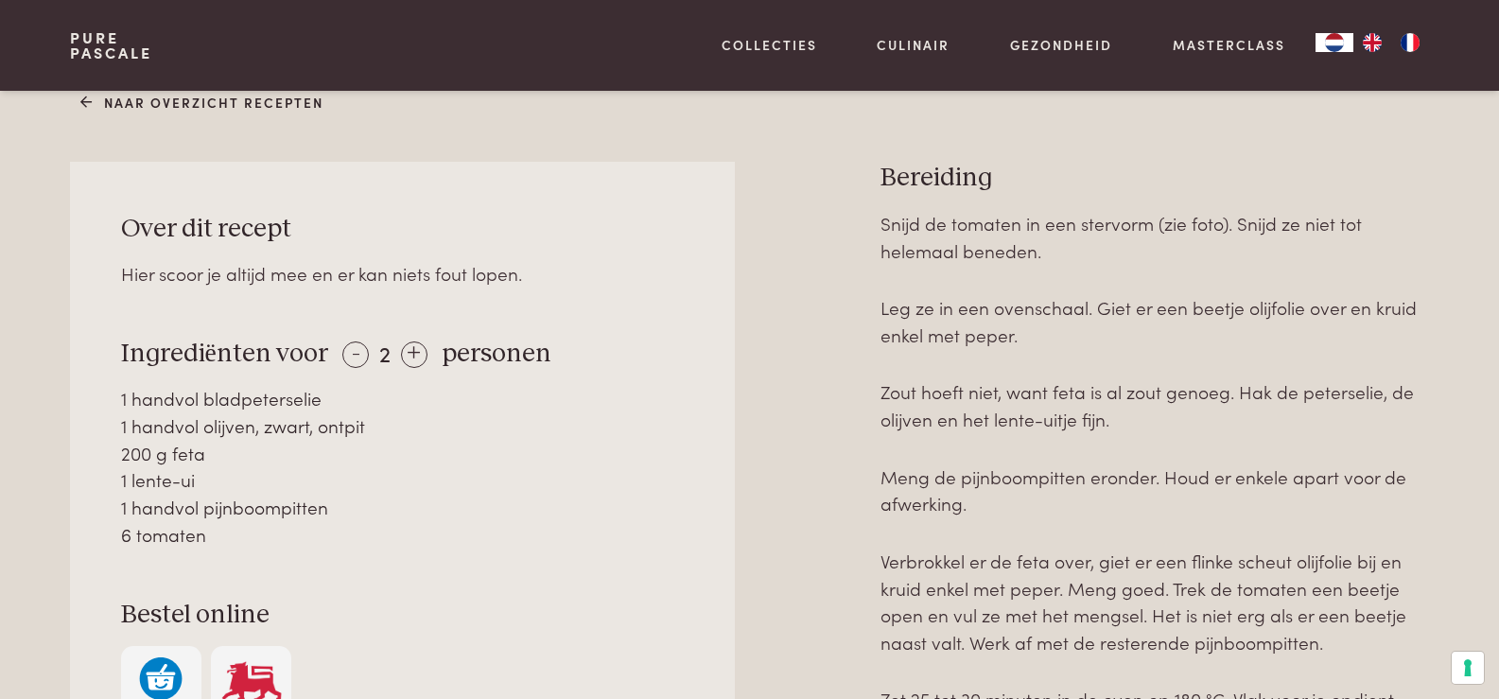
scroll to position [832, 0]
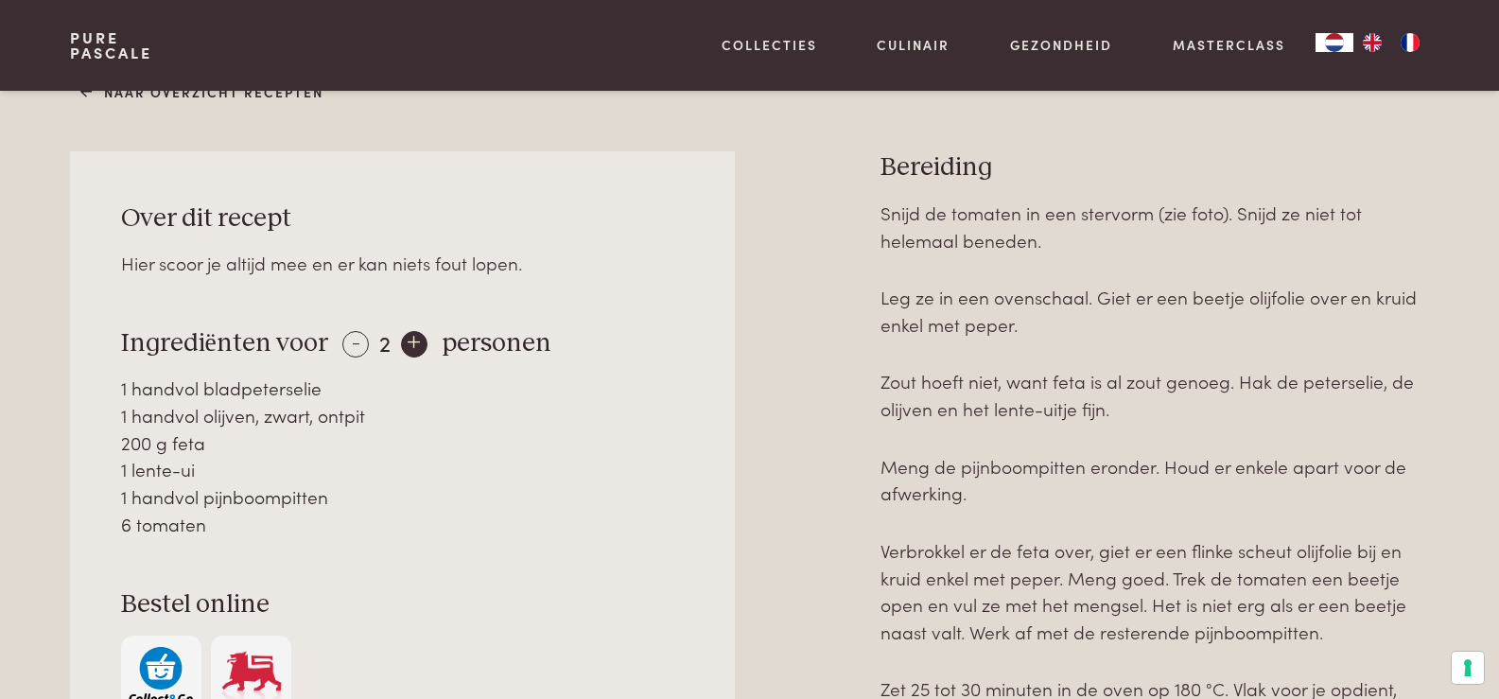
click at [410, 346] on div "+" at bounding box center [414, 344] width 26 height 26
click at [351, 346] on div "-" at bounding box center [355, 344] width 26 height 26
click at [409, 339] on div "+" at bounding box center [414, 344] width 26 height 26
